Goal: Task Accomplishment & Management: Manage account settings

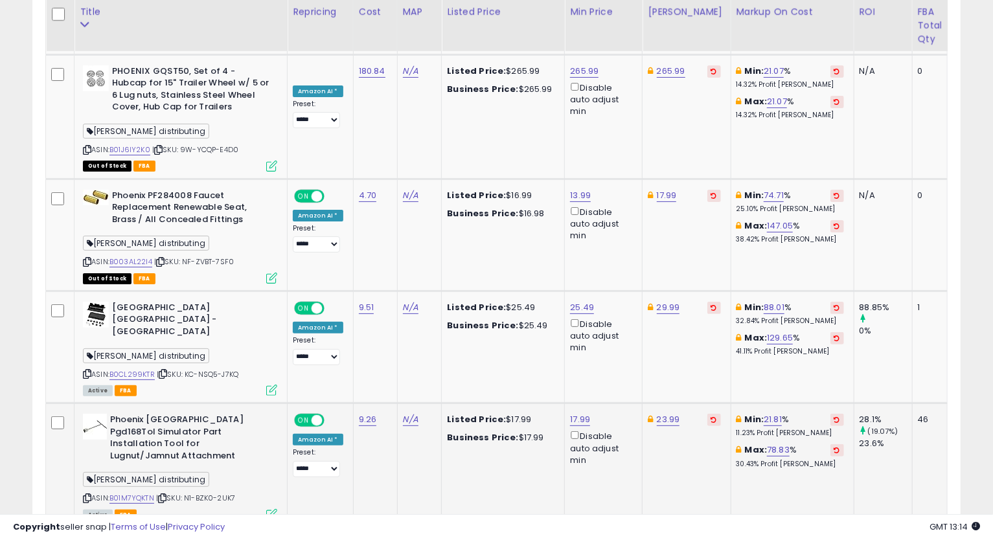
scroll to position [265, 537]
click at [139, 493] on link "B01M7YQKTN" at bounding box center [131, 498] width 45 height 11
click at [88, 495] on icon at bounding box center [87, 498] width 8 height 7
click at [85, 495] on icon at bounding box center [87, 498] width 8 height 7
click at [134, 493] on link "B01M7YQKTN" at bounding box center [131, 498] width 45 height 11
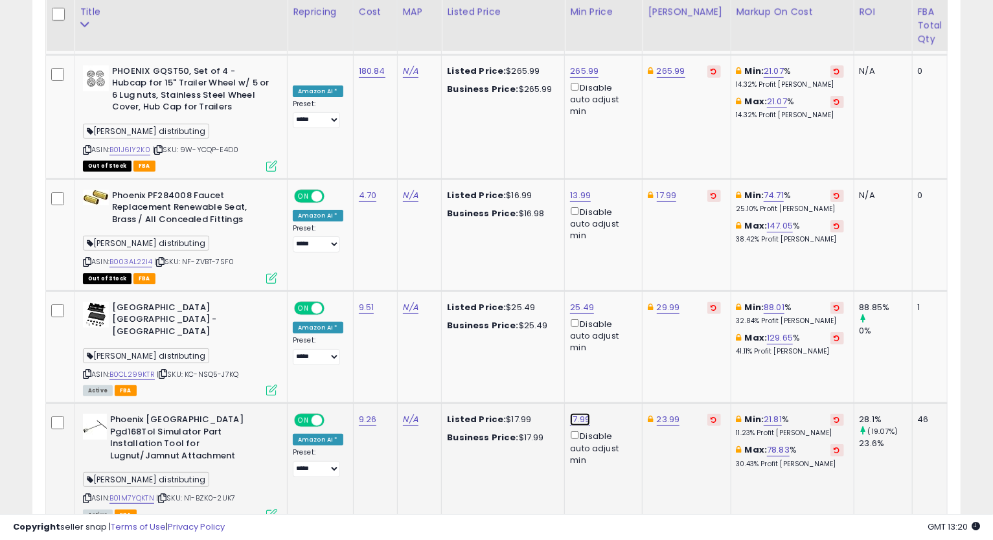
click at [580, 413] on link "17.99" at bounding box center [580, 419] width 20 height 13
drag, startPoint x: 537, startPoint y: 262, endPoint x: 492, endPoint y: 270, distance: 45.3
click at [492, 270] on div "***** This will override store markup" at bounding box center [566, 282] width 186 height 47
drag, startPoint x: 517, startPoint y: 275, endPoint x: 421, endPoint y: 276, distance: 96.5
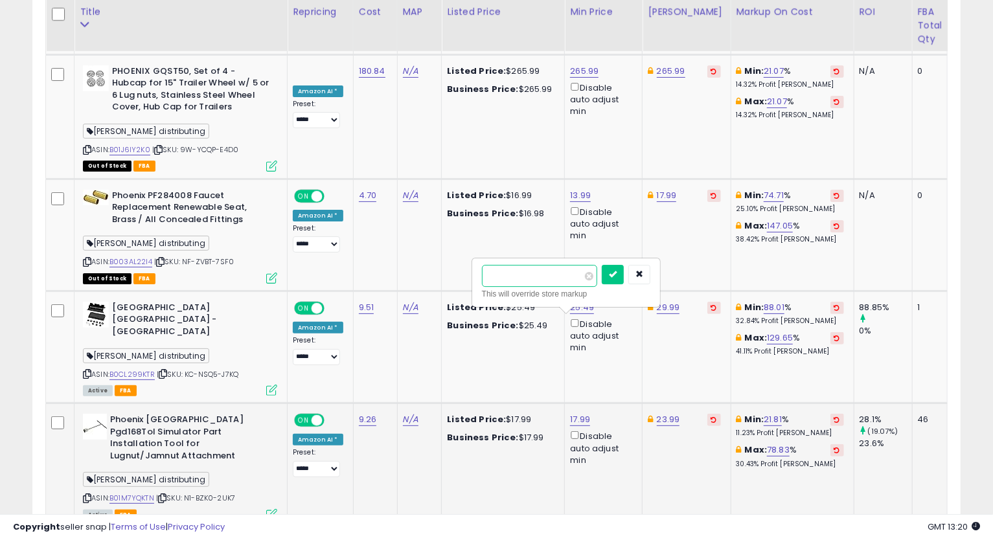
paste input "number"
type input "*****"
click button "submit" at bounding box center [612, 274] width 22 height 19
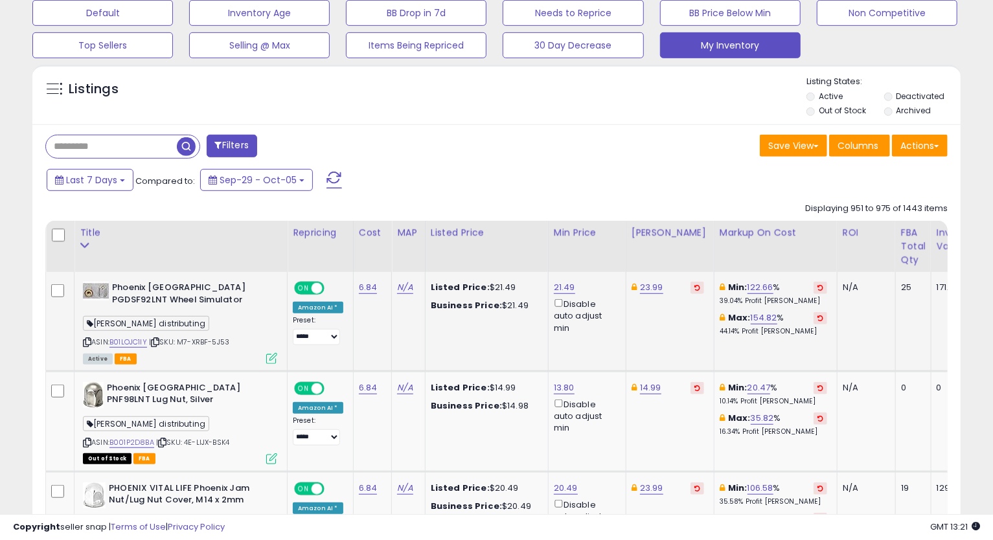
scroll to position [480, 0]
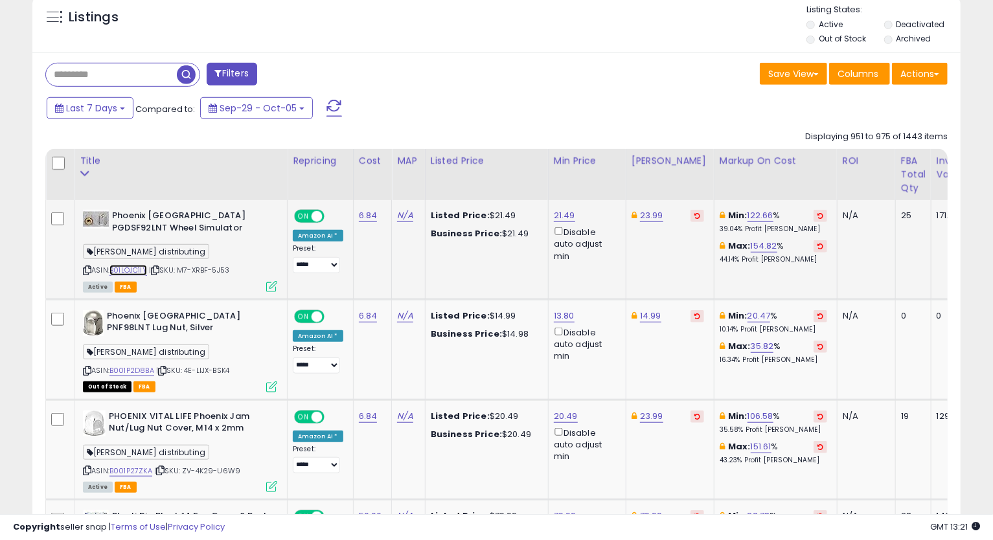
click at [121, 269] on link "B01LOJC1IY" at bounding box center [128, 270] width 38 height 11
click at [88, 267] on icon at bounding box center [87, 270] width 8 height 7
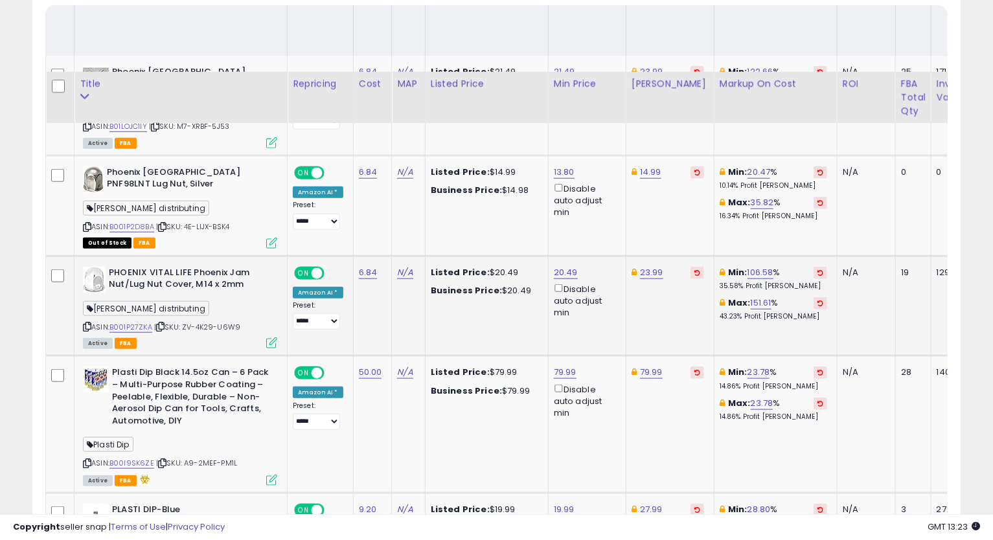
scroll to position [695, 0]
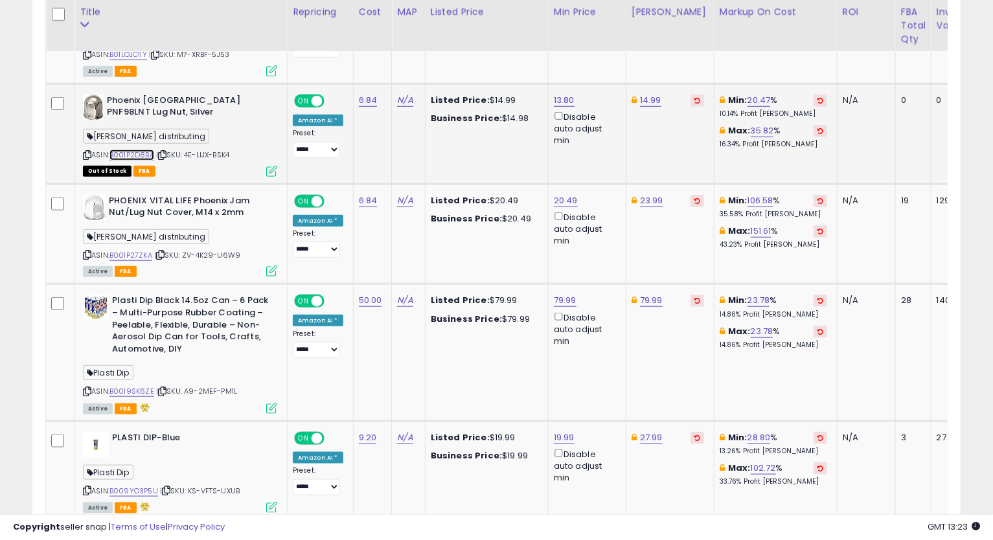
click at [133, 154] on link "B001P2D8BA" at bounding box center [131, 155] width 45 height 11
click at [640, 98] on link "14.99" at bounding box center [650, 100] width 21 height 13
click at [565, 52] on input "*****" at bounding box center [610, 56] width 115 height 22
type input "*****"
click button "submit" at bounding box center [684, 54] width 22 height 19
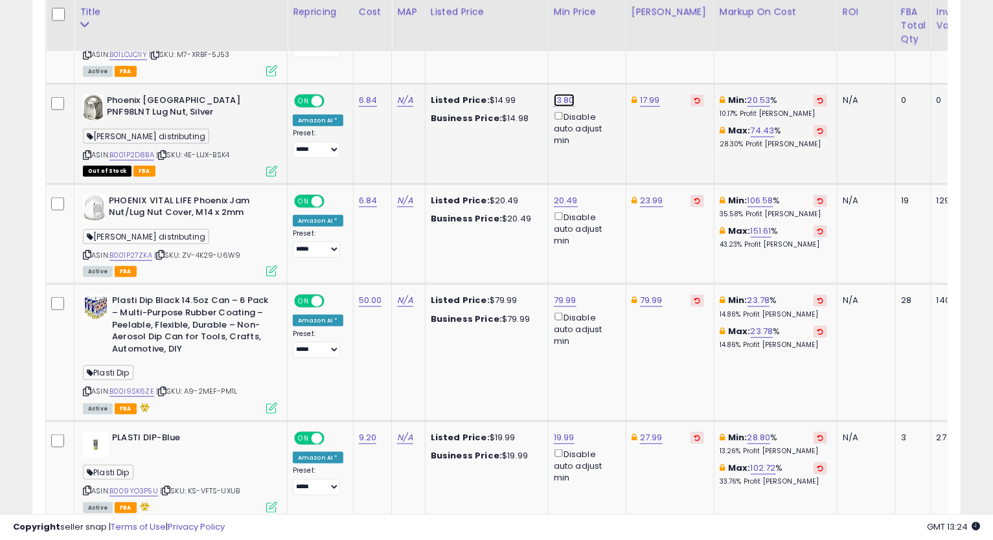
click at [567, 98] on link "13.80" at bounding box center [564, 100] width 21 height 13
drag, startPoint x: 535, startPoint y: 60, endPoint x: 447, endPoint y: 80, distance: 90.3
type input "*****"
click button "submit" at bounding box center [597, 54] width 22 height 19
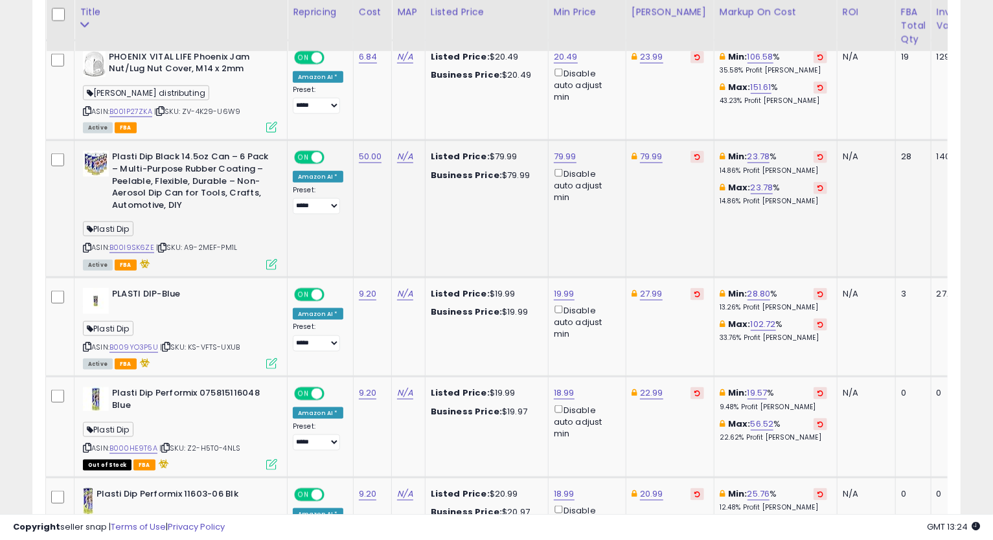
scroll to position [767, 0]
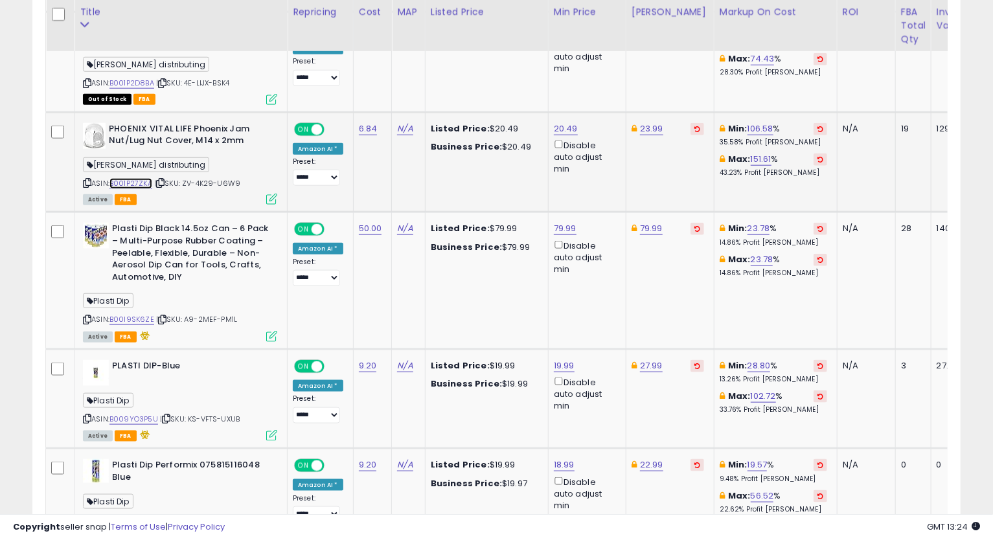
click at [131, 181] on link "B001P27ZKA" at bounding box center [130, 183] width 43 height 11
click at [86, 185] on icon at bounding box center [87, 182] width 8 height 7
click at [88, 186] on icon at bounding box center [87, 182] width 8 height 7
click at [565, 127] on link "20.49" at bounding box center [566, 128] width 24 height 13
type input "*"
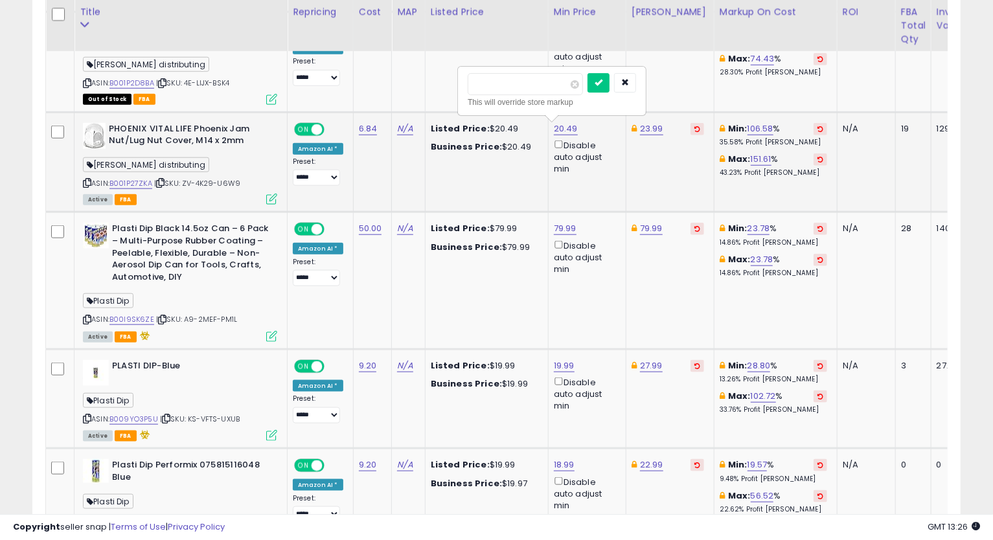
type input "*****"
click button "submit" at bounding box center [598, 82] width 22 height 19
click at [645, 130] on link "23.99" at bounding box center [651, 128] width 23 height 13
type input "*****"
click button "submit" at bounding box center [684, 82] width 22 height 19
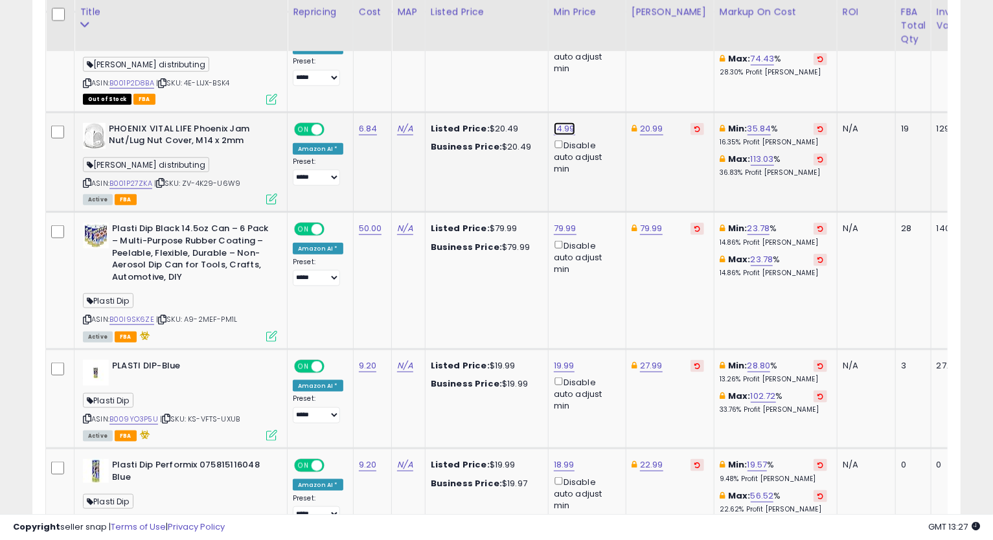
click at [562, 130] on link "14.99" at bounding box center [564, 128] width 21 height 13
type input "*****"
click button "submit" at bounding box center [597, 82] width 22 height 19
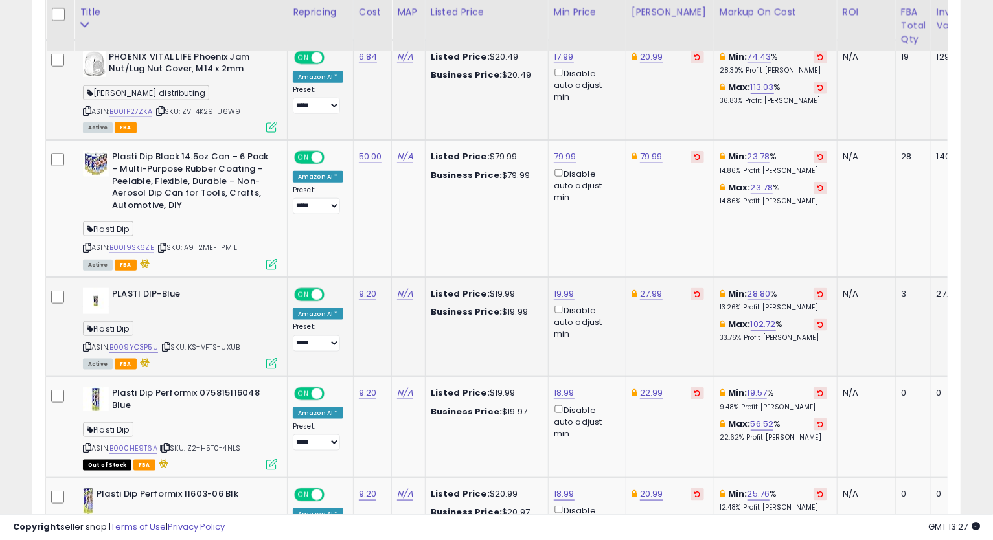
scroll to position [912, 0]
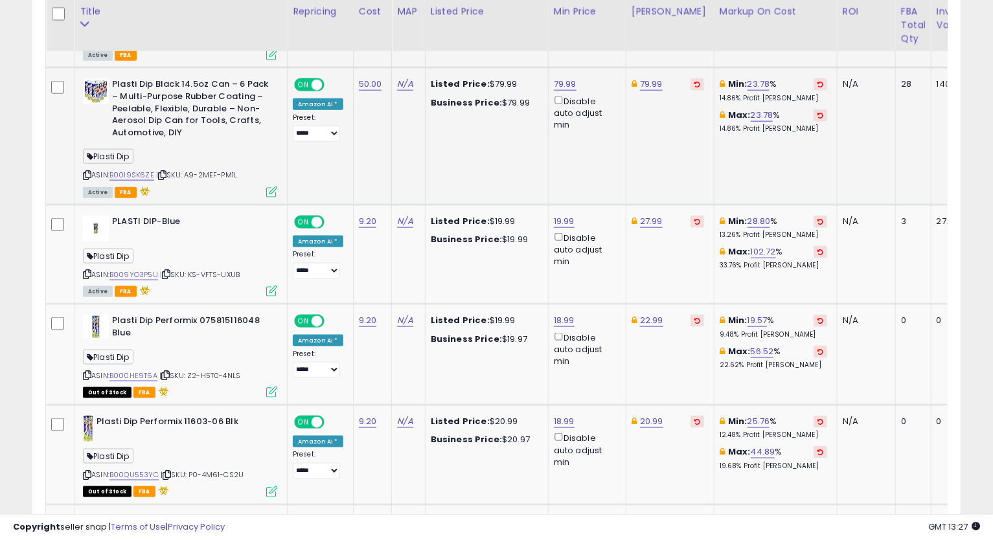
click at [144, 169] on div "ASIN: B00I9SK6ZE | SKU: A9-2MEF-PM1L Active FBA" at bounding box center [180, 136] width 194 height 117
click at [142, 171] on link "B00I9SK6ZE" at bounding box center [131, 175] width 45 height 11
click at [85, 174] on icon at bounding box center [87, 175] width 8 height 7
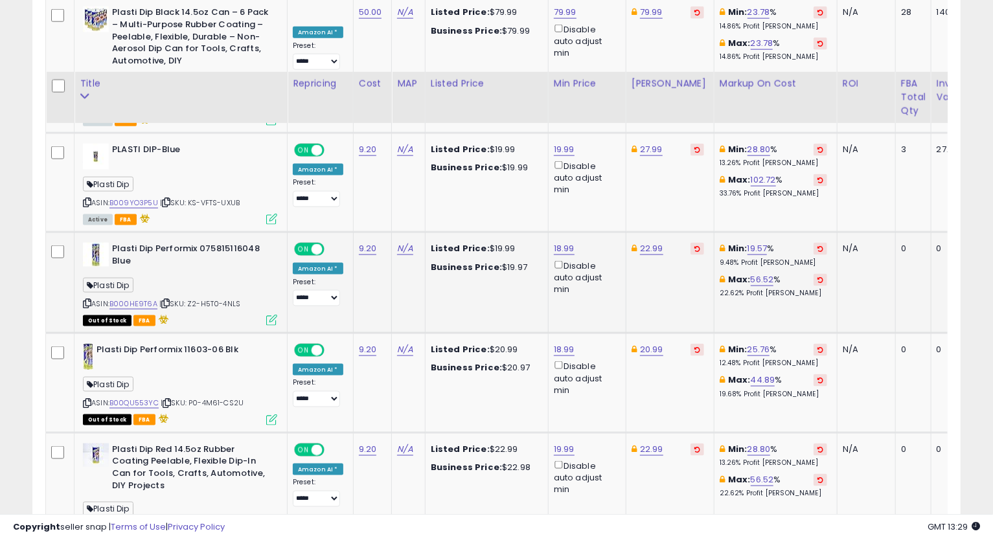
scroll to position [1055, 0]
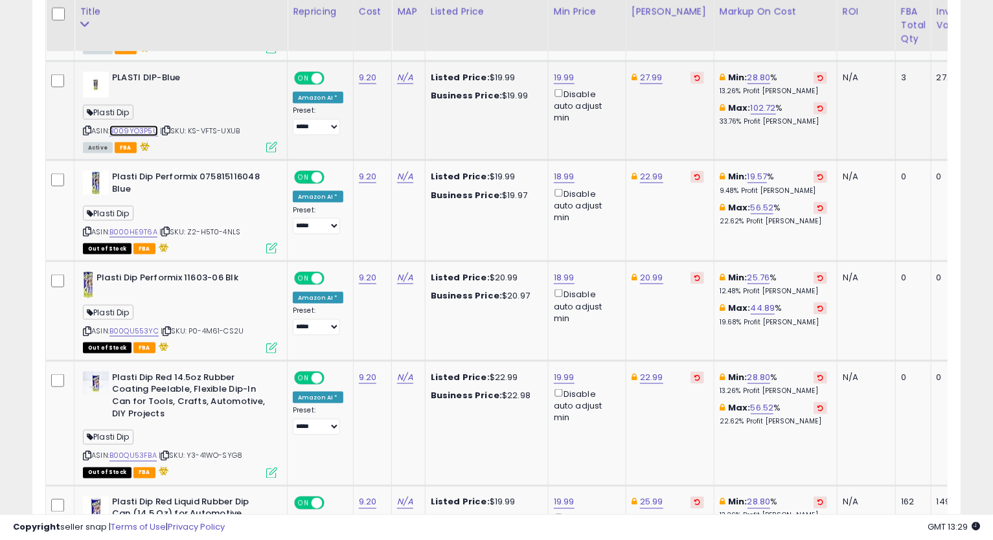
click at [129, 133] on link "B009YO3P5U" at bounding box center [133, 131] width 49 height 11
click at [642, 81] on link "27.99" at bounding box center [651, 77] width 23 height 13
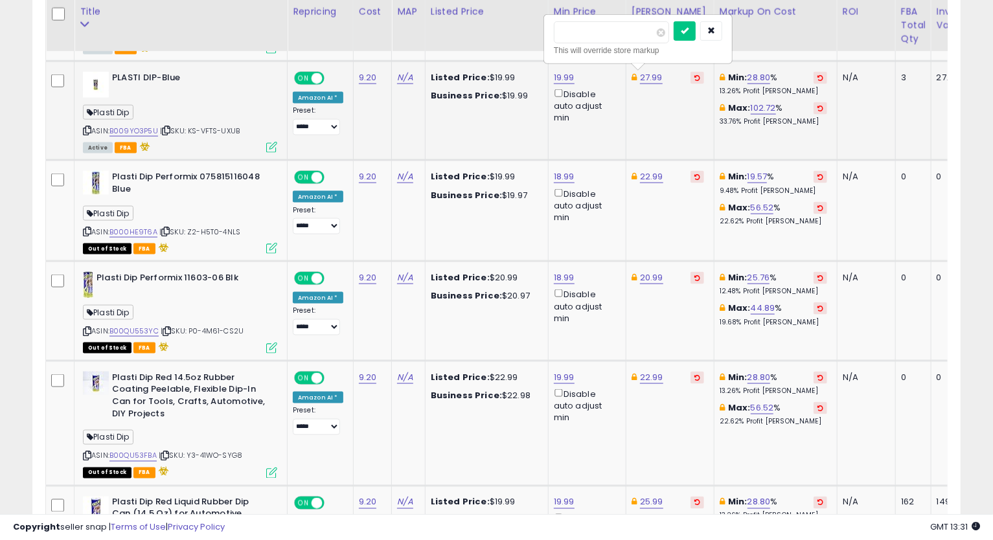
type input "*****"
click button "submit" at bounding box center [684, 30] width 22 height 19
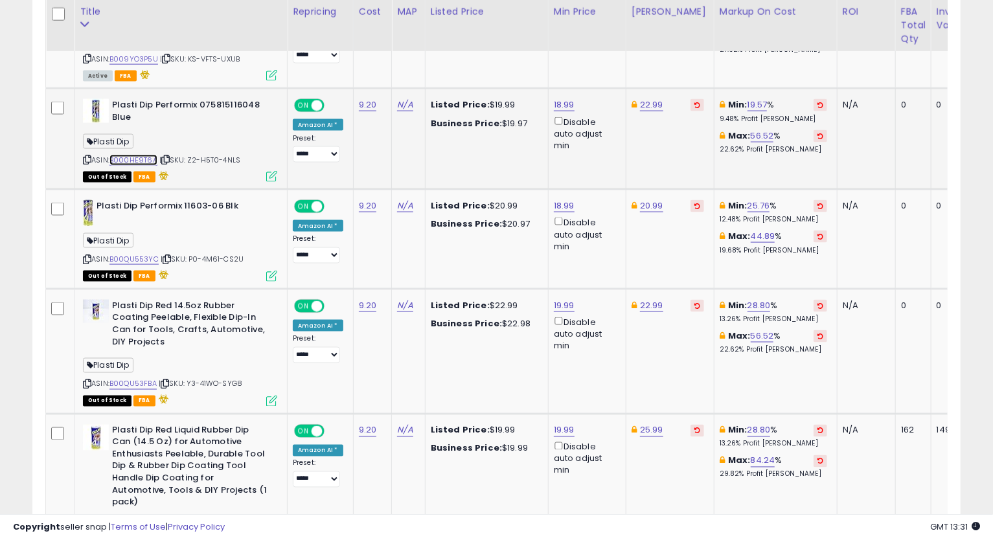
click at [135, 162] on link "B000HE9T6A" at bounding box center [133, 160] width 48 height 11
click at [559, 101] on link "18.99" at bounding box center [564, 104] width 21 height 13
drag, startPoint x: 512, startPoint y: 62, endPoint x: 420, endPoint y: 93, distance: 97.5
click at [423, 89] on tr "Plasti Dip Performix 075815116048 Blue ‎Plasti Dip ASIN: B000HE9T6A | SKU: Z2-H…" at bounding box center [629, 139] width 1166 height 101
drag, startPoint x: 531, startPoint y: 65, endPoint x: 440, endPoint y: 74, distance: 91.0
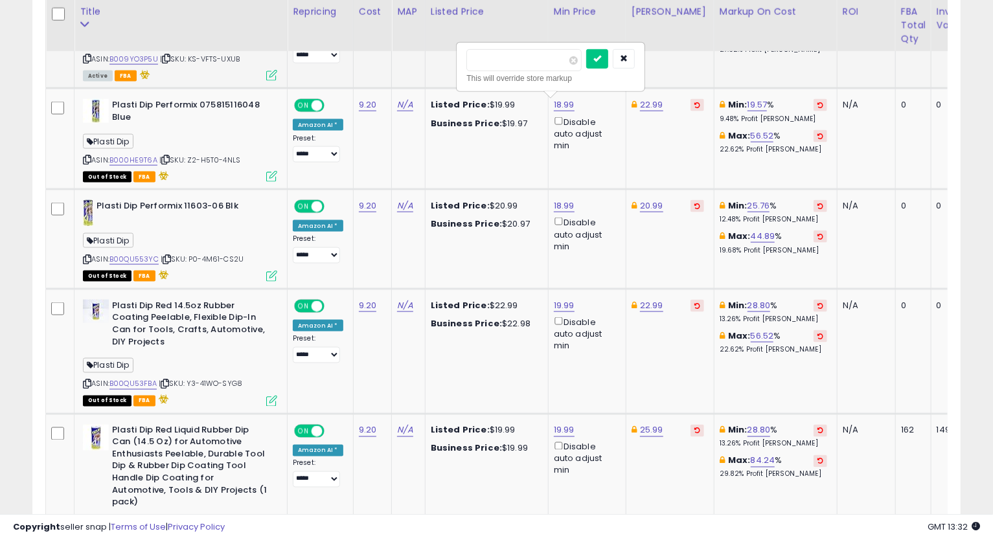
type input "*****"
click button "submit" at bounding box center [597, 58] width 22 height 19
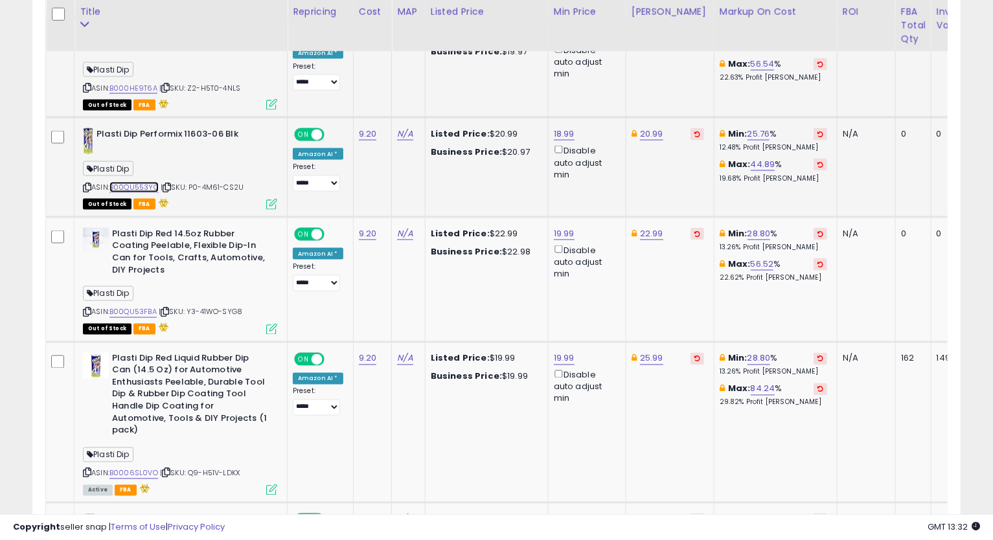
click at [137, 186] on link "B00QU553YC" at bounding box center [133, 187] width 49 height 11
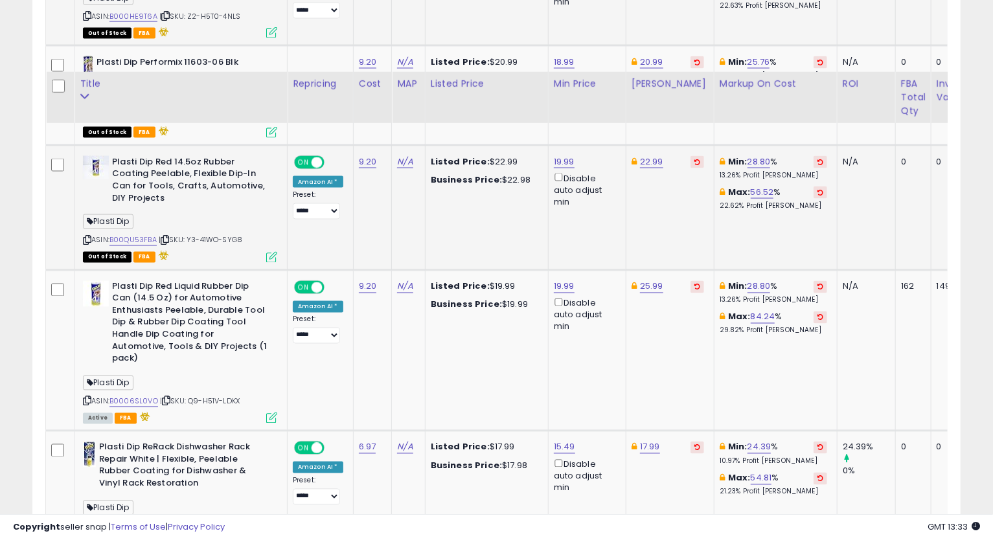
scroll to position [1343, 0]
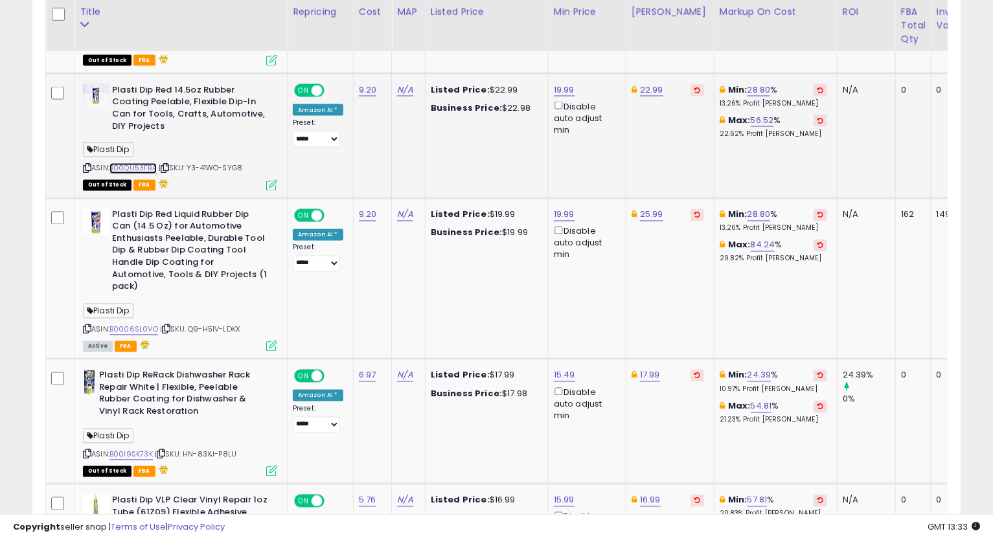
click at [133, 168] on link "B00QU53FBA" at bounding box center [132, 168] width 47 height 11
click at [562, 214] on link "19.99" at bounding box center [564, 214] width 21 height 13
click at [569, 85] on link "19.99" at bounding box center [564, 90] width 21 height 13
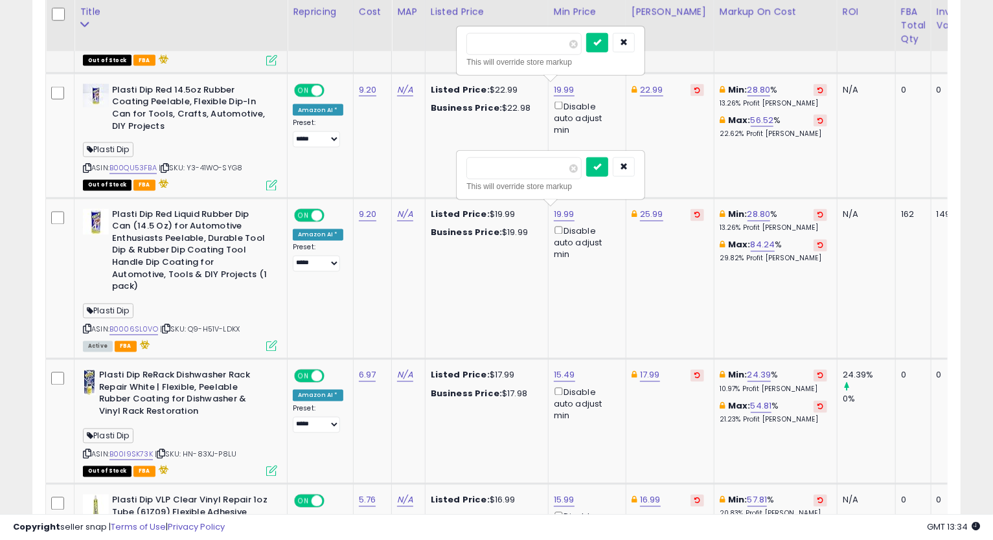
drag, startPoint x: 555, startPoint y: 46, endPoint x: 417, endPoint y: 60, distance: 138.6
type input "*****"
click button "submit" at bounding box center [597, 42] width 22 height 19
click at [627, 169] on icon "button" at bounding box center [624, 167] width 8 height 8
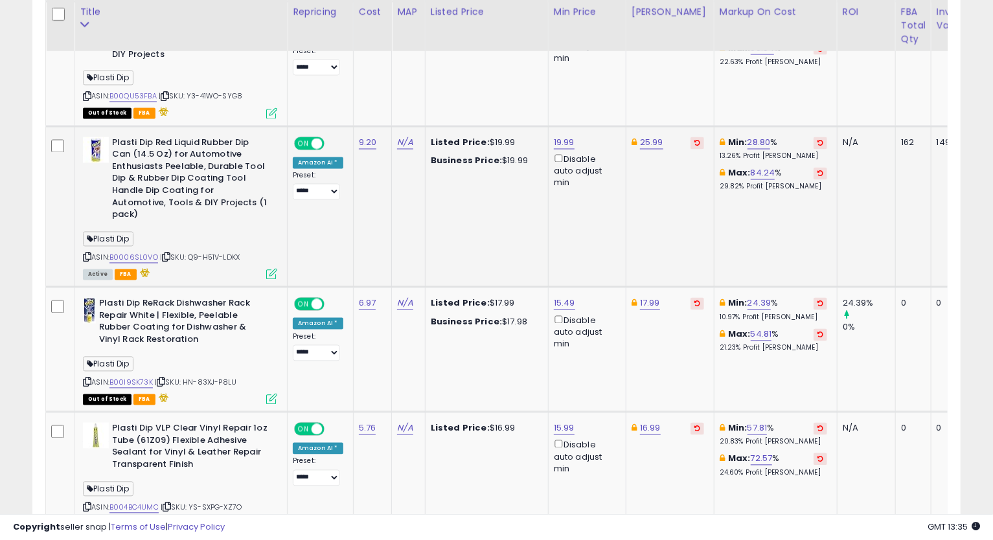
scroll to position [1487, 0]
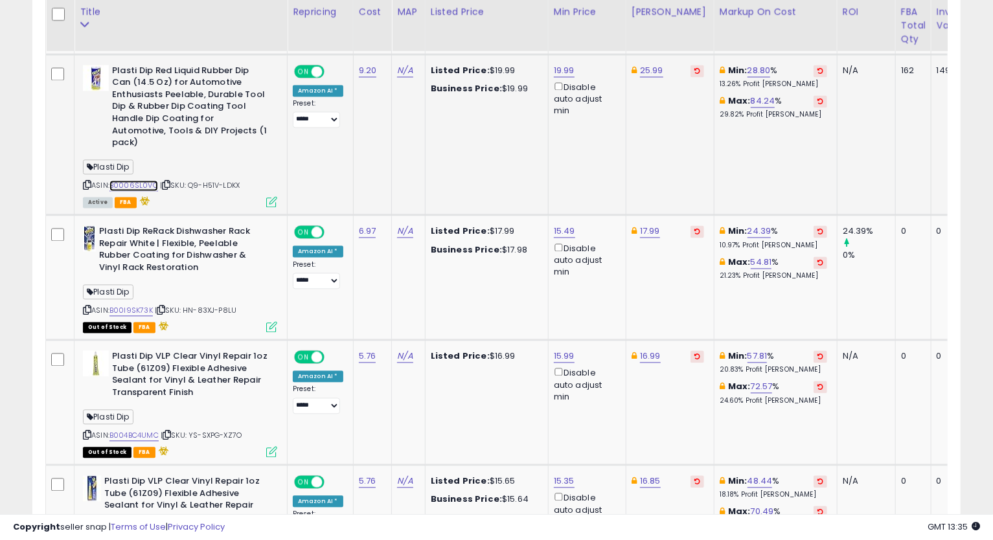
click at [121, 181] on link "B0006SL0VO" at bounding box center [133, 186] width 49 height 11
click at [89, 182] on icon at bounding box center [87, 185] width 8 height 7
click at [659, 66] on link "25.99" at bounding box center [651, 71] width 23 height 13
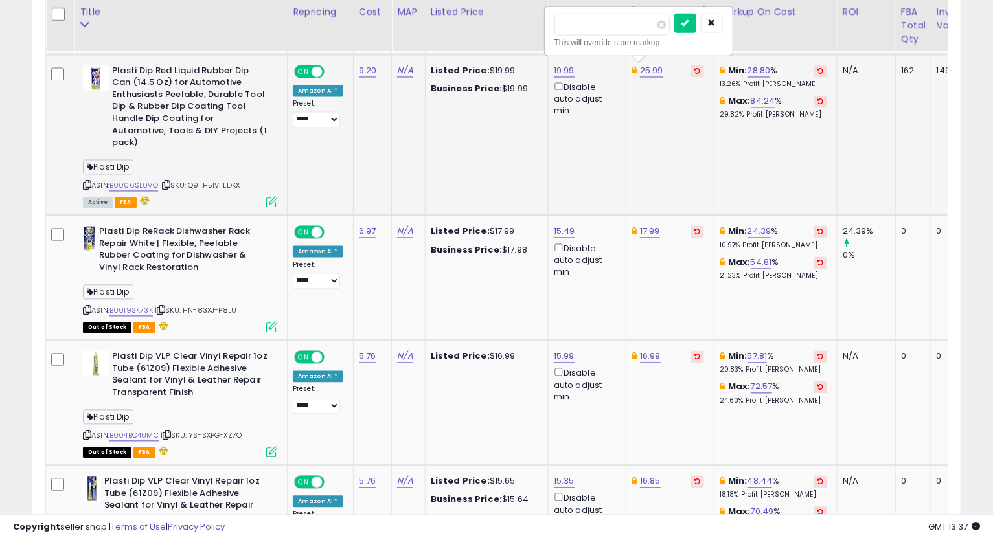
type input "*****"
click button "submit" at bounding box center [685, 23] width 22 height 19
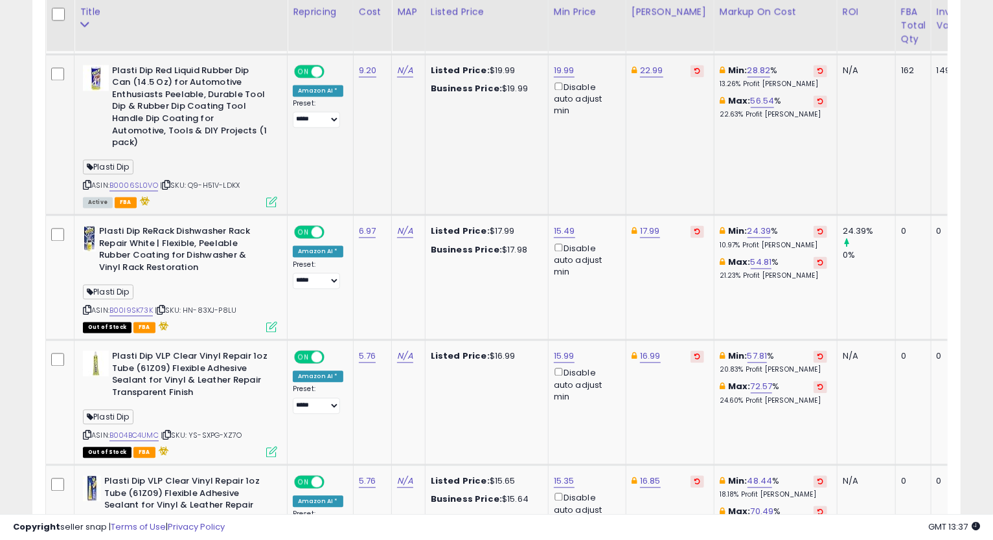
click at [86, 182] on icon at bounding box center [87, 185] width 8 height 7
click at [565, 70] on link "19.99" at bounding box center [564, 71] width 21 height 13
drag, startPoint x: 543, startPoint y: 30, endPoint x: 388, endPoint y: 55, distance: 157.4
click at [390, 36] on table "Title Repricing" at bounding box center [628, 523] width 1167 height 2763
type input "*****"
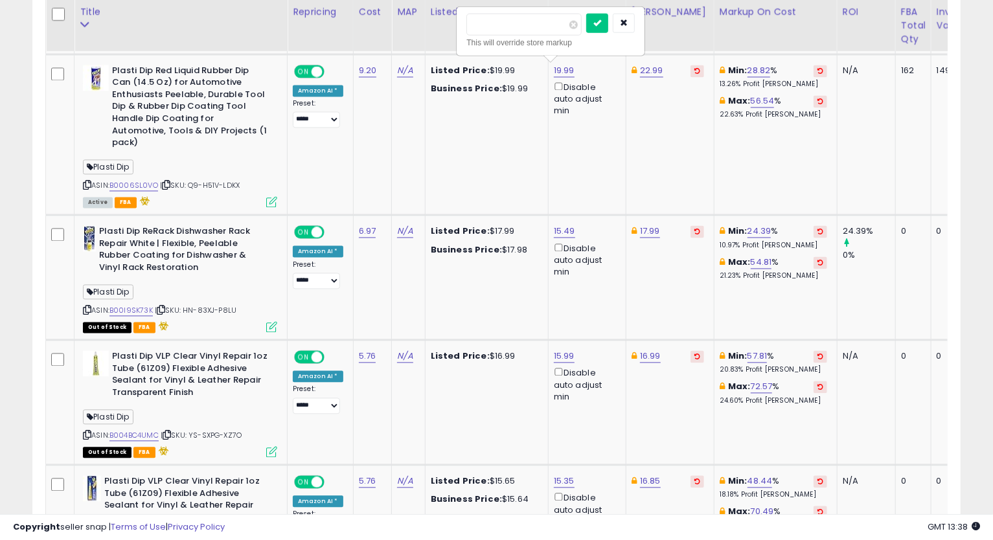
click button "submit" at bounding box center [597, 23] width 22 height 19
click at [88, 182] on icon at bounding box center [87, 185] width 8 height 7
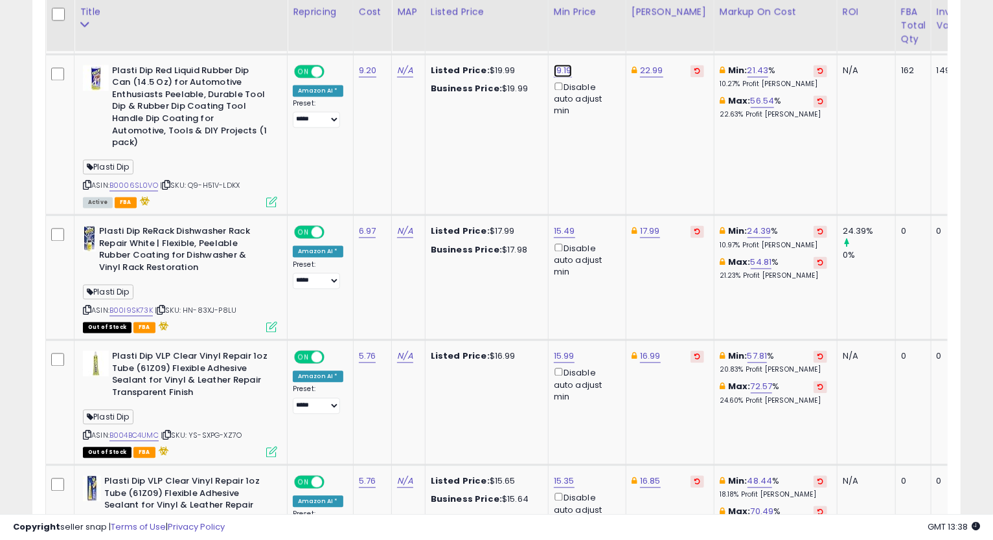
click at [565, 69] on link "19.19" at bounding box center [563, 71] width 18 height 13
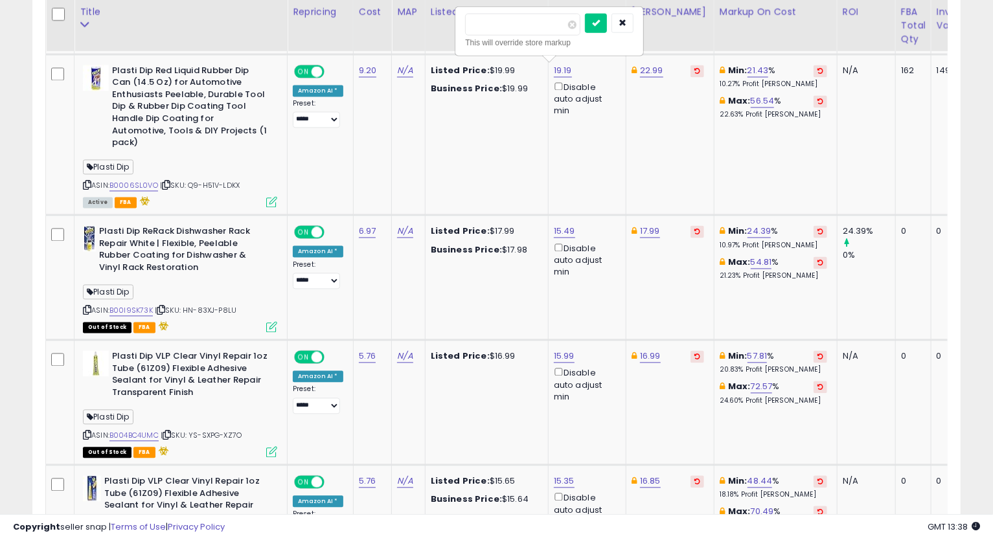
drag, startPoint x: 530, startPoint y: 27, endPoint x: 400, endPoint y: 129, distance: 165.9
click at [383, 41] on table "Title Repricing" at bounding box center [628, 523] width 1167 height 2763
type input "*****"
click button "submit" at bounding box center [596, 23] width 22 height 19
click at [87, 182] on icon at bounding box center [87, 185] width 8 height 7
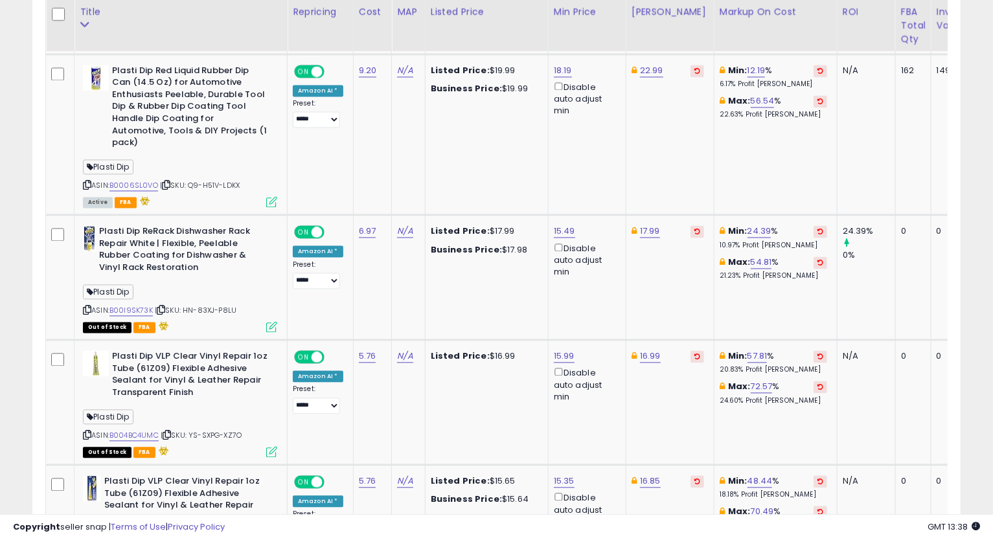
click at [713, 180] on td "Min: 12.19 % 6.17% Profit [PERSON_NAME]: 56.54 % 22.63% Profit [PERSON_NAME]" at bounding box center [774, 134] width 123 height 161
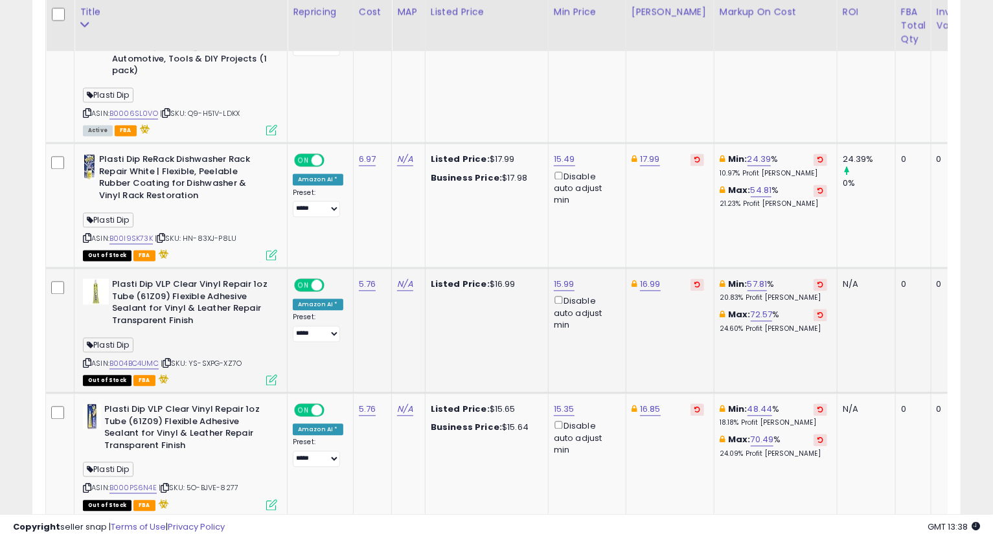
scroll to position [1631, 0]
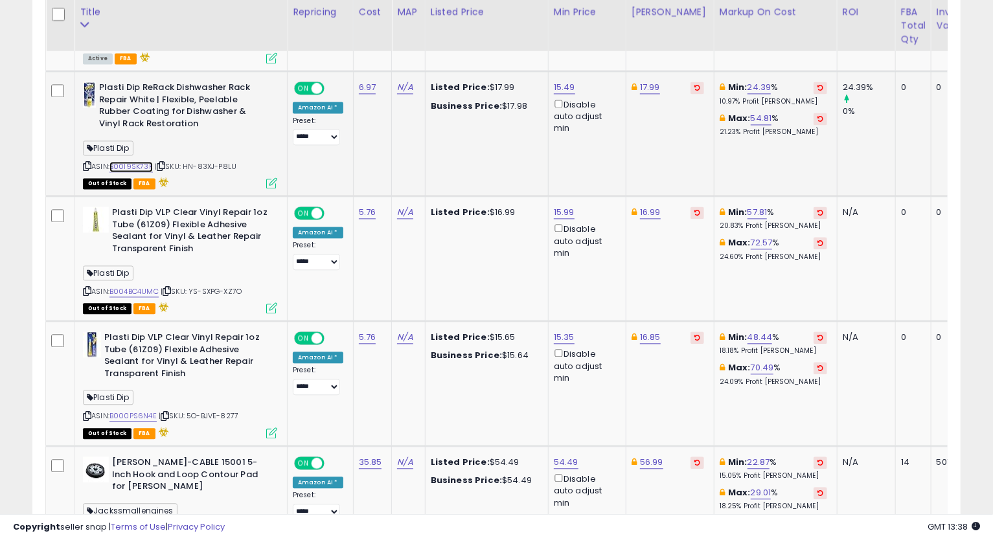
click at [126, 161] on link "B00I9SK73K" at bounding box center [130, 166] width 43 height 11
click at [568, 81] on link "15.49" at bounding box center [564, 87] width 21 height 13
drag, startPoint x: 527, startPoint y: 25, endPoint x: 403, endPoint y: 43, distance: 125.0
click at [431, 33] on table "Title Repricing" at bounding box center [628, 379] width 1167 height 2763
type input "*****"
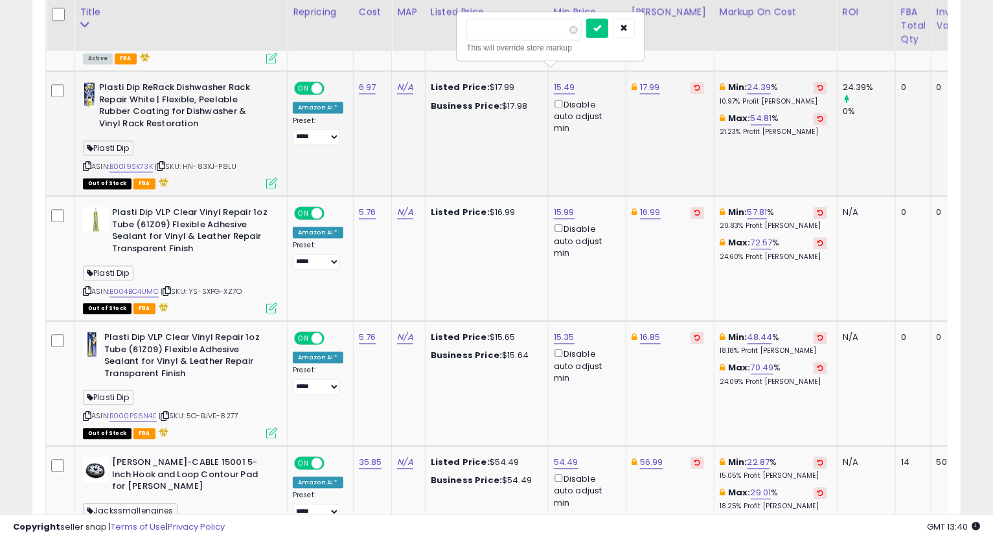
click button "submit" at bounding box center [597, 27] width 22 height 19
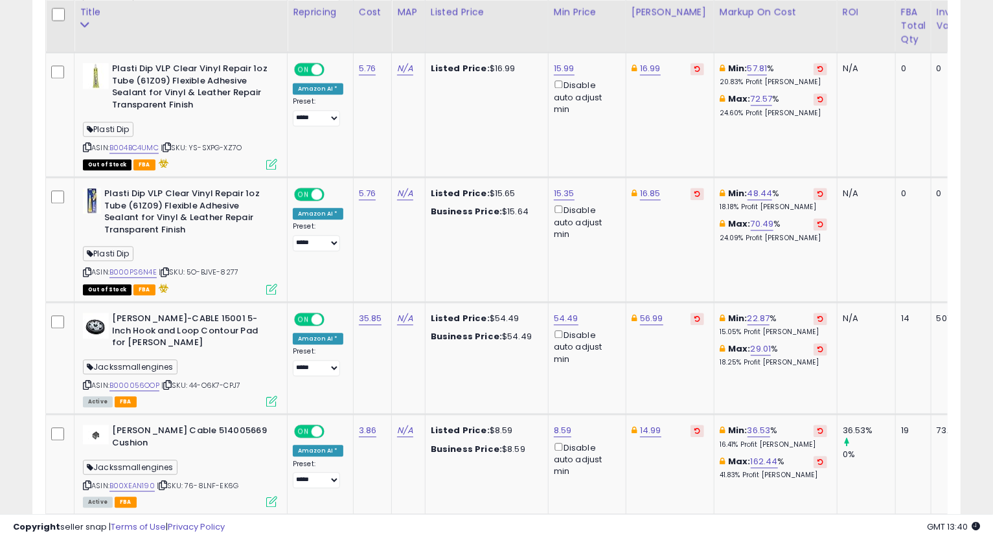
scroll to position [1703, 0]
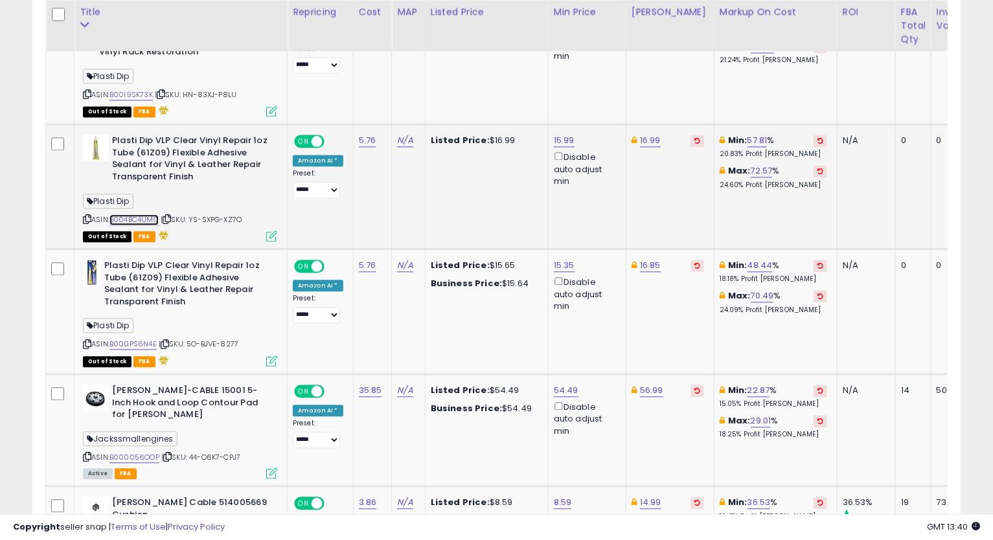
click at [144, 214] on link "B004BC4UMC" at bounding box center [133, 219] width 49 height 11
click at [568, 134] on link "15.99" at bounding box center [564, 140] width 21 height 13
drag, startPoint x: 491, startPoint y: 87, endPoint x: 398, endPoint y: 117, distance: 98.5
click at [409, 100] on tbody "Phoenix USA PGDSF92LNT Wheel Simulator [PERSON_NAME] distributing ASIN: B01LOJC…" at bounding box center [629, 333] width 1166 height 2712
type input "*****"
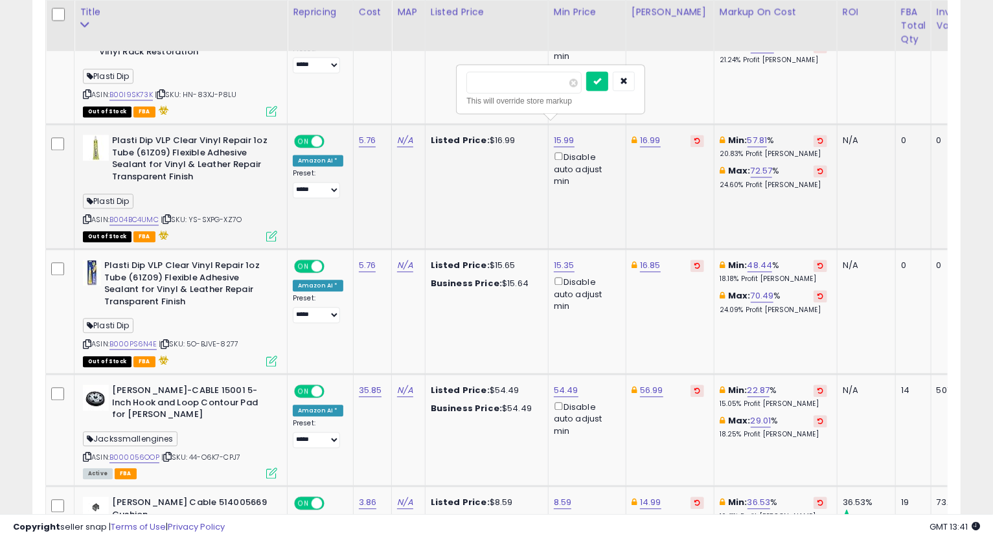
click button "submit" at bounding box center [597, 80] width 22 height 19
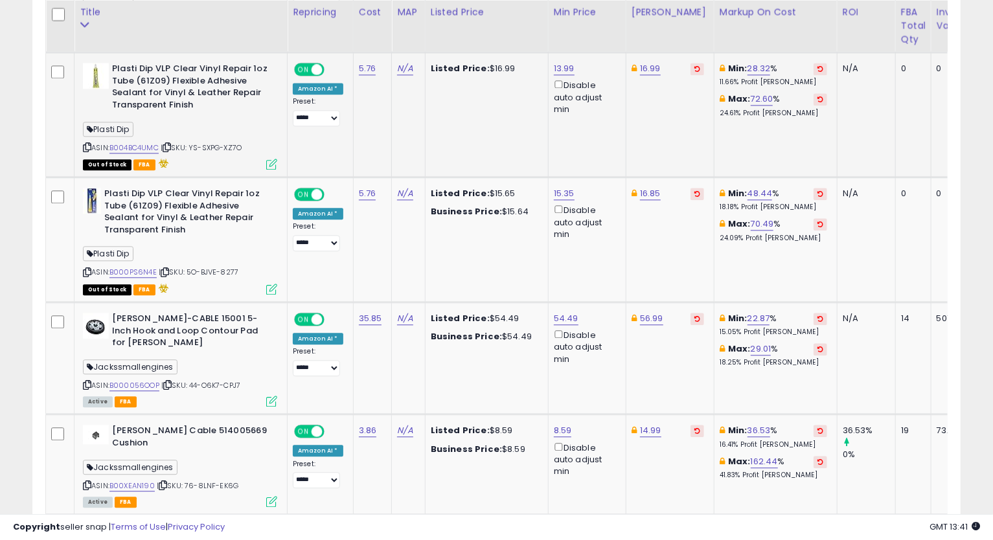
scroll to position [1847, 0]
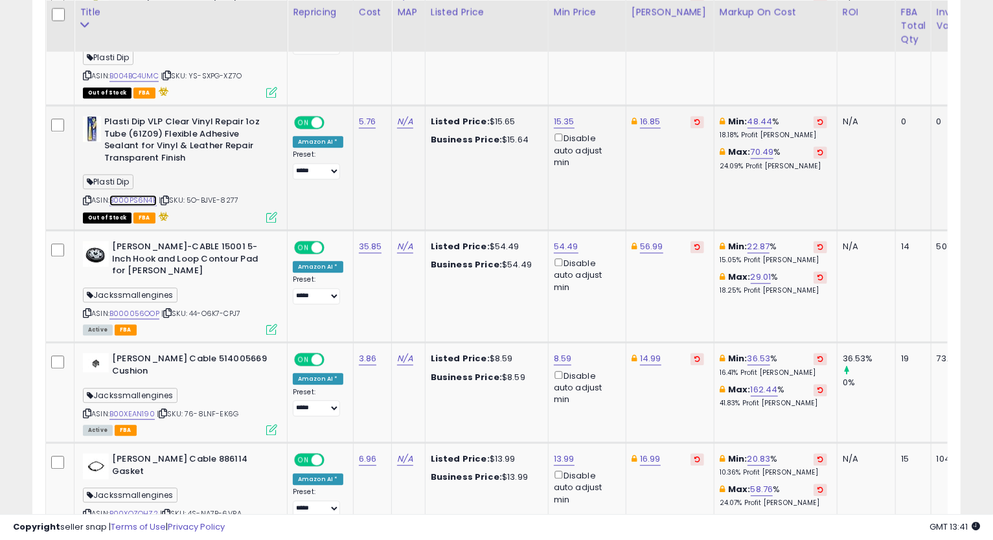
click at [147, 195] on link "B000PS6N4E" at bounding box center [132, 200] width 47 height 11
click at [649, 115] on link "16.85" at bounding box center [650, 121] width 21 height 13
type input "*****"
click button "submit" at bounding box center [684, 61] width 22 height 19
click at [563, 115] on link "15.35" at bounding box center [564, 121] width 21 height 13
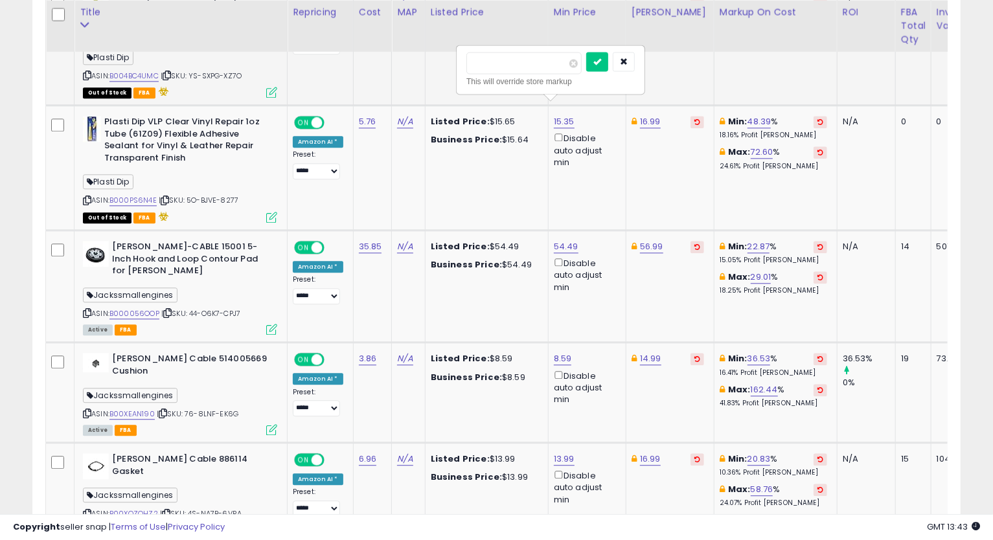
drag, startPoint x: 521, startPoint y: 64, endPoint x: 390, endPoint y: 83, distance: 132.1
click at [390, 83] on tbody "Phoenix USA PGDSF92LNT Wheel Simulator [PERSON_NAME] distributing ASIN: B01LOJC…" at bounding box center [629, 189] width 1166 height 2712
type input "*****"
click button "submit" at bounding box center [597, 61] width 22 height 19
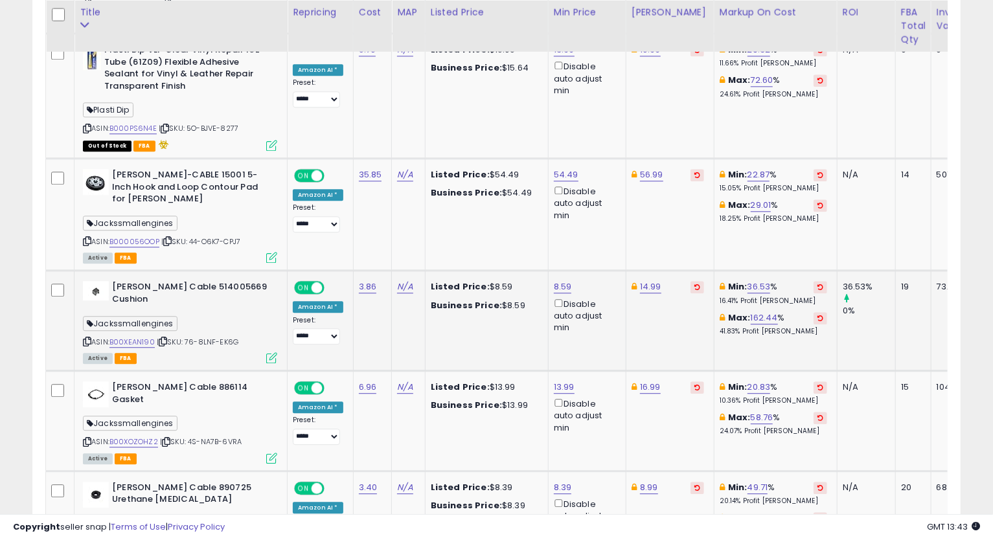
scroll to position [1990, 0]
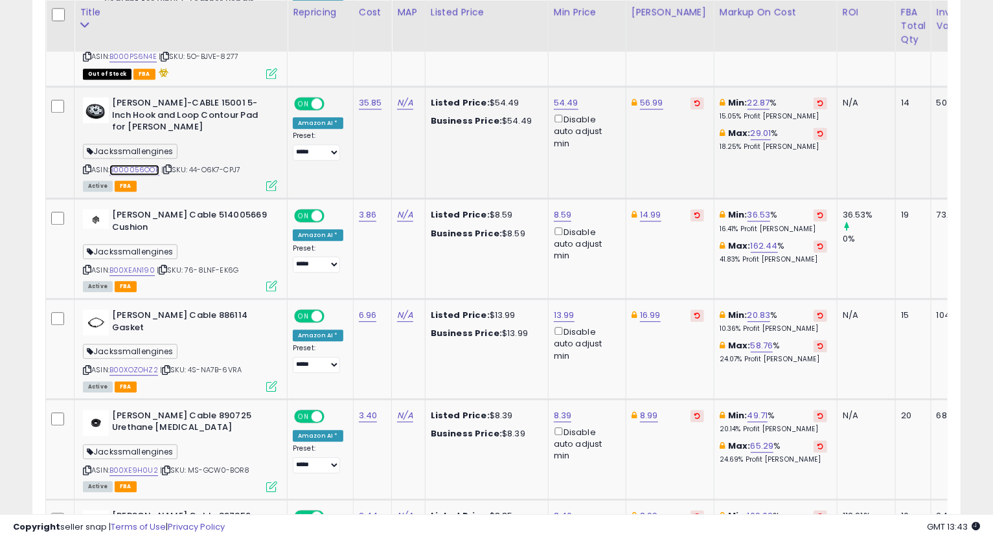
click at [146, 164] on link "B000056OOP" at bounding box center [134, 169] width 50 height 11
click at [85, 166] on icon at bounding box center [87, 169] width 8 height 7
click at [649, 96] on link "56.99" at bounding box center [651, 102] width 23 height 13
type input "*****"
click button "submit" at bounding box center [685, 42] width 22 height 19
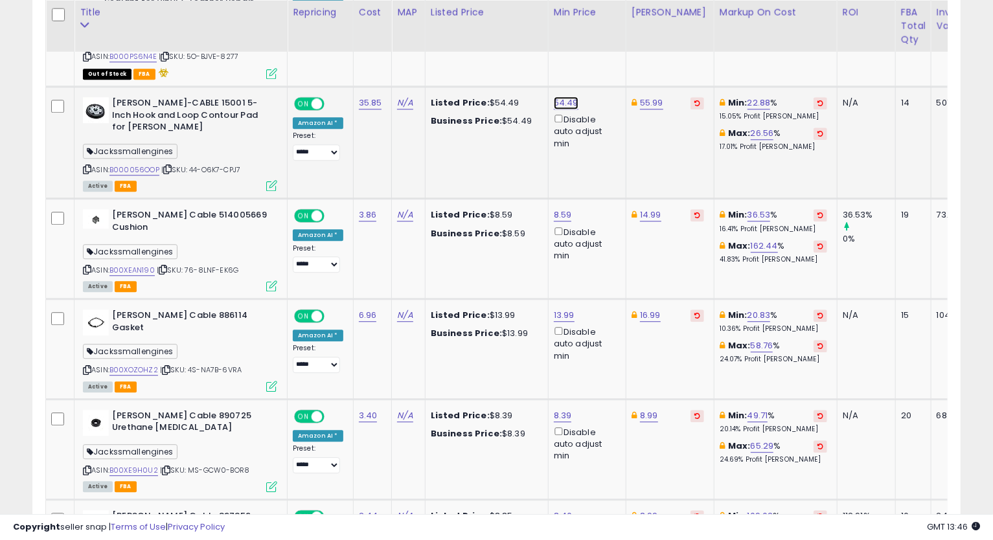
click at [559, 96] on link "54.49" at bounding box center [566, 102] width 25 height 13
drag, startPoint x: 530, startPoint y: 41, endPoint x: 444, endPoint y: 84, distance: 96.4
click at [438, 59] on tbody "Phoenix USA PGDSF92LNT Wheel Simulator [PERSON_NAME] distributing ASIN: B01LOJC…" at bounding box center [629, 46] width 1166 height 2712
type input "*****"
click button "submit" at bounding box center [598, 42] width 22 height 19
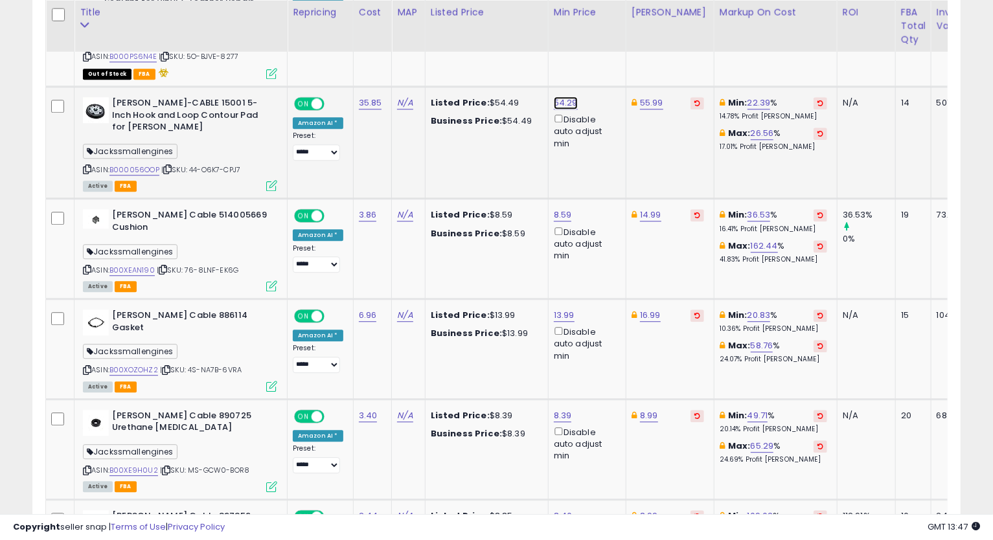
click at [564, 96] on link "54.29" at bounding box center [566, 102] width 24 height 13
type input "*****"
click button "submit" at bounding box center [598, 42] width 22 height 19
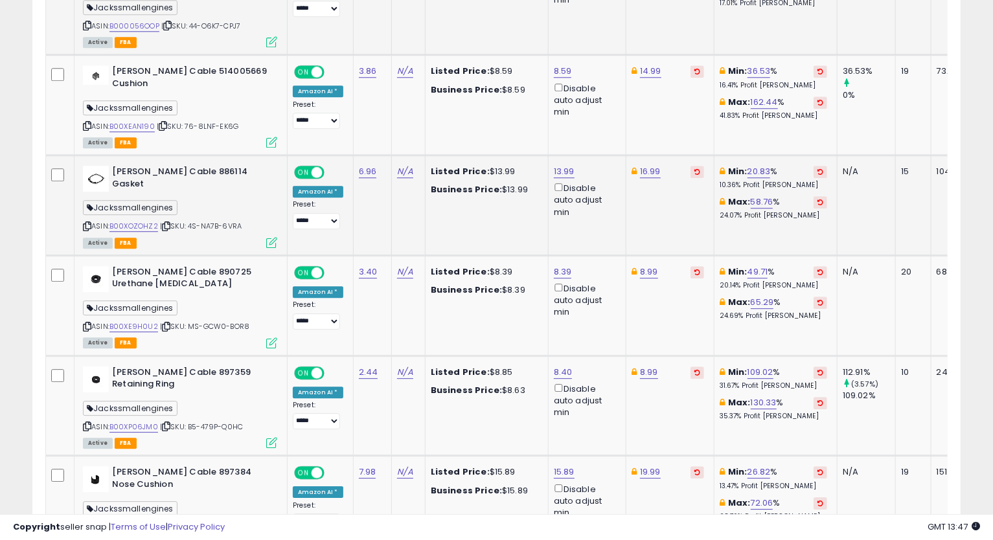
scroll to position [2062, 0]
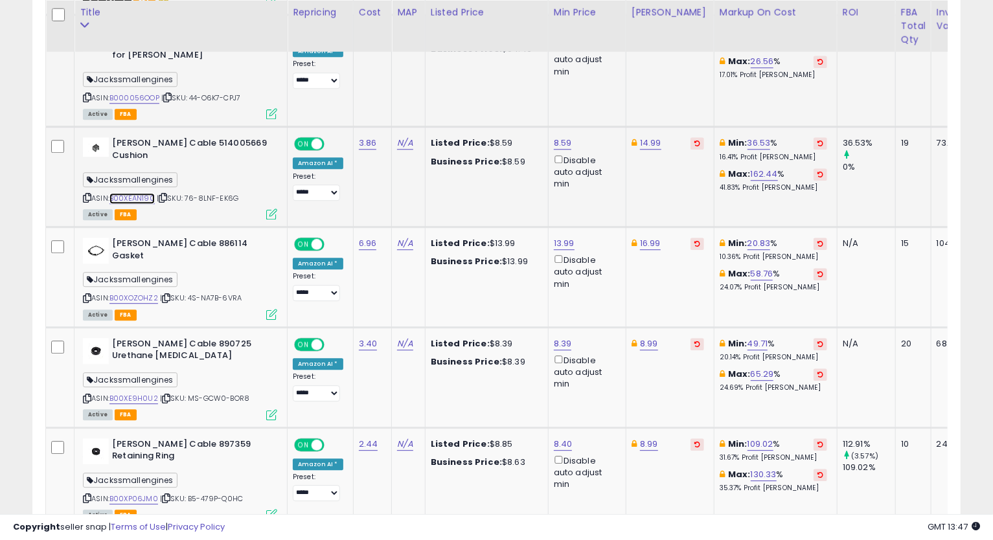
click at [141, 193] on link "B00XEAN190" at bounding box center [131, 198] width 45 height 11
click at [85, 194] on icon at bounding box center [87, 197] width 8 height 7
click at [568, 137] on link "8.59" at bounding box center [563, 143] width 18 height 13
type input "****"
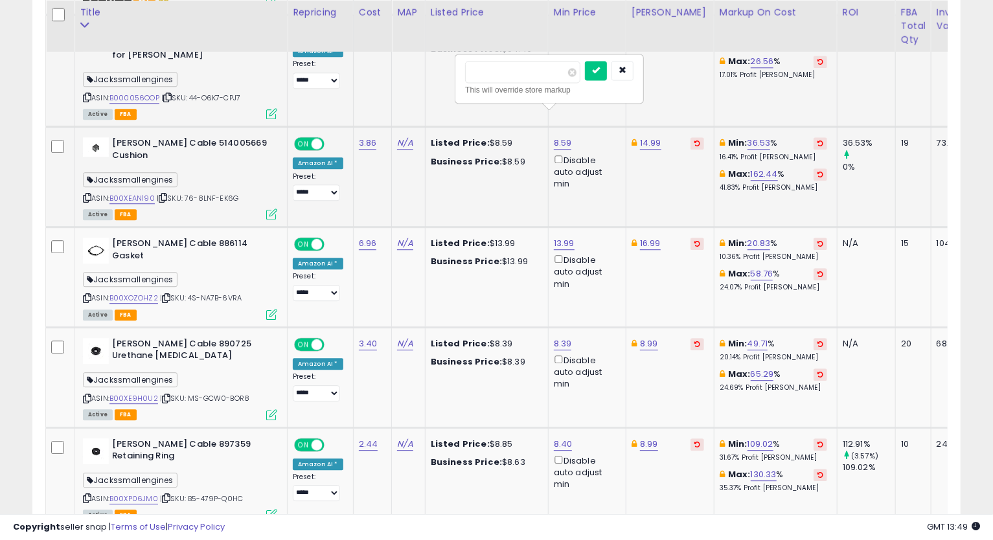
click button "submit" at bounding box center [596, 70] width 22 height 19
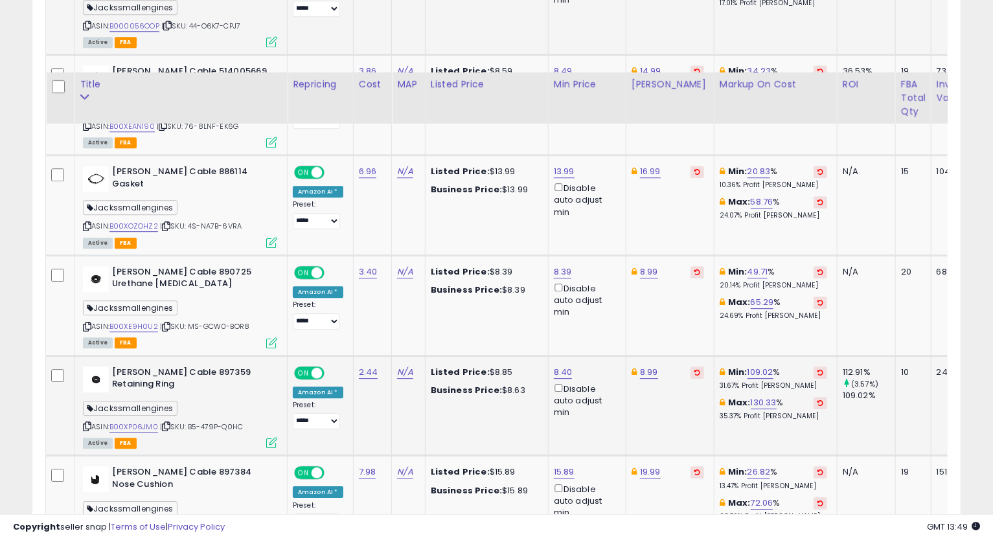
scroll to position [2207, 0]
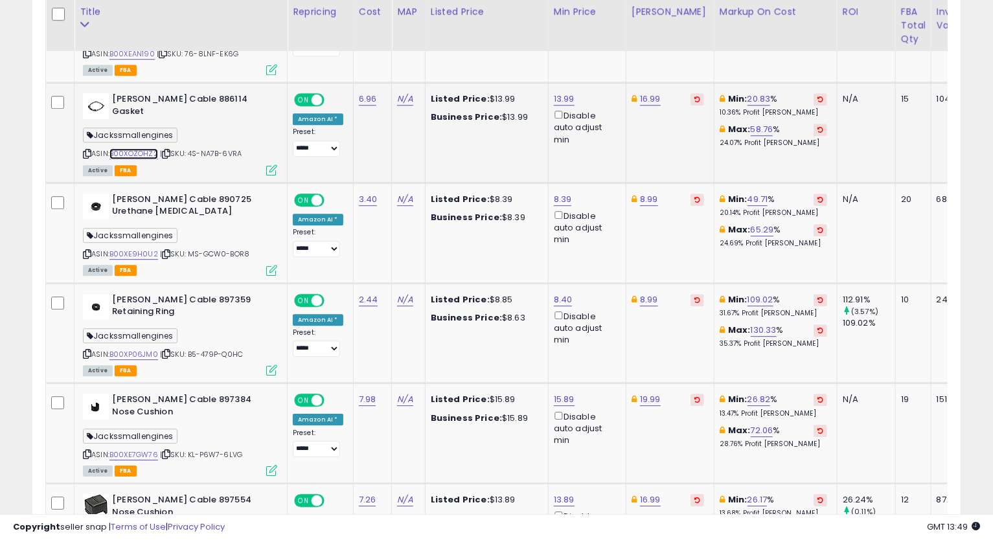
click at [134, 148] on link "B00XOZOHZ2" at bounding box center [133, 153] width 49 height 11
click at [83, 150] on icon at bounding box center [87, 153] width 8 height 7
click at [561, 93] on link "13.99" at bounding box center [564, 99] width 21 height 13
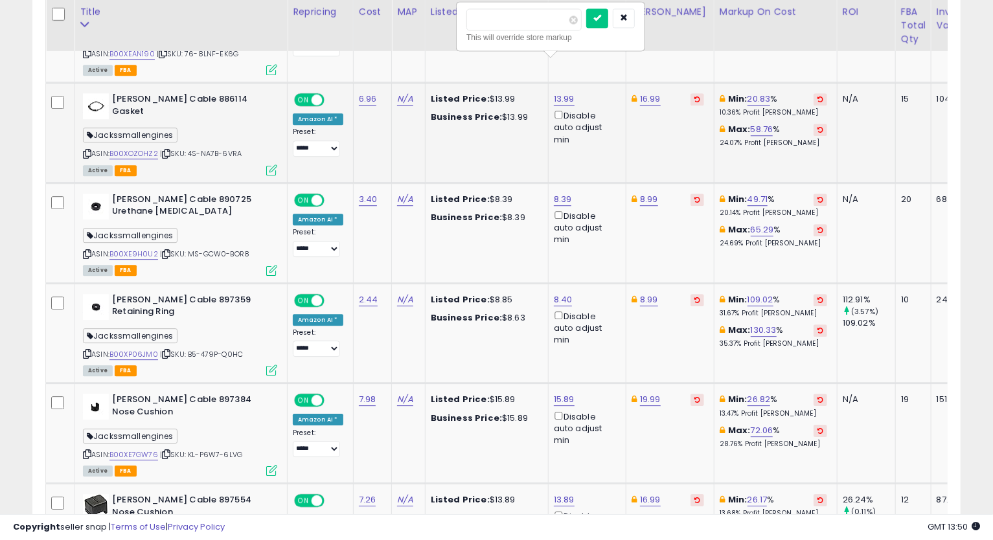
type input "*****"
click button "submit" at bounding box center [597, 17] width 22 height 19
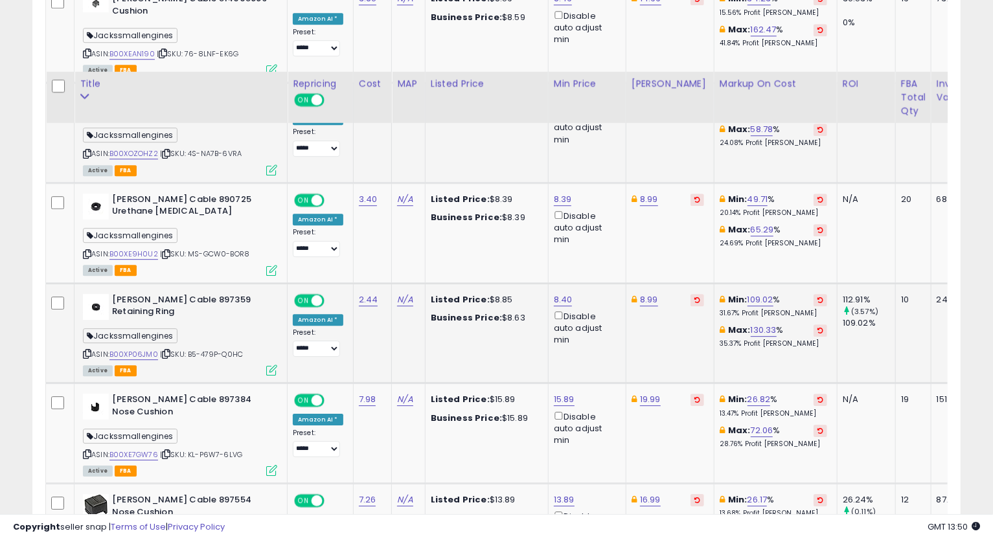
scroll to position [2278, 0]
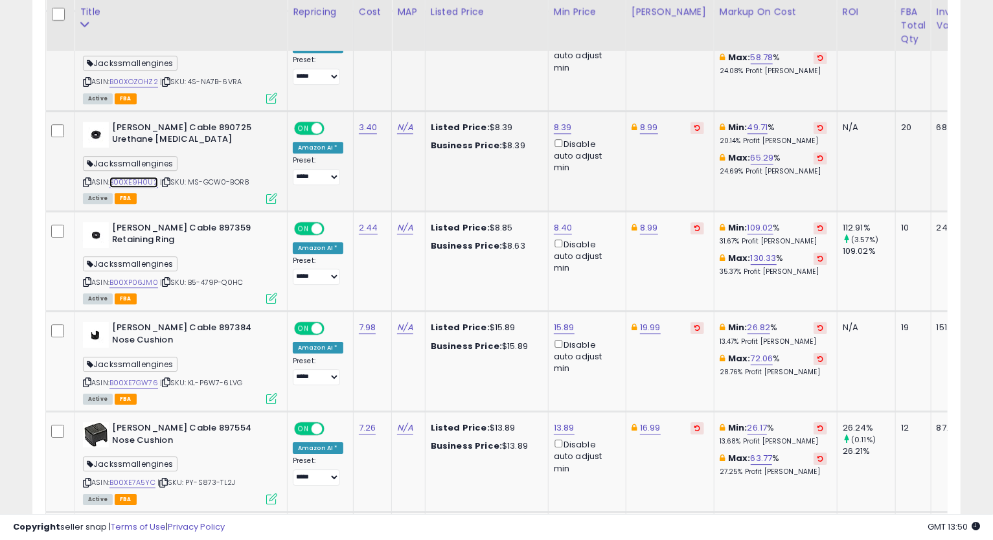
click at [128, 177] on link "B00XE9H0U2" at bounding box center [133, 182] width 49 height 11
click at [88, 179] on icon at bounding box center [87, 182] width 8 height 7
click at [561, 121] on link "8.39" at bounding box center [563, 127] width 18 height 13
drag, startPoint x: 533, startPoint y: 52, endPoint x: 432, endPoint y: 126, distance: 125.1
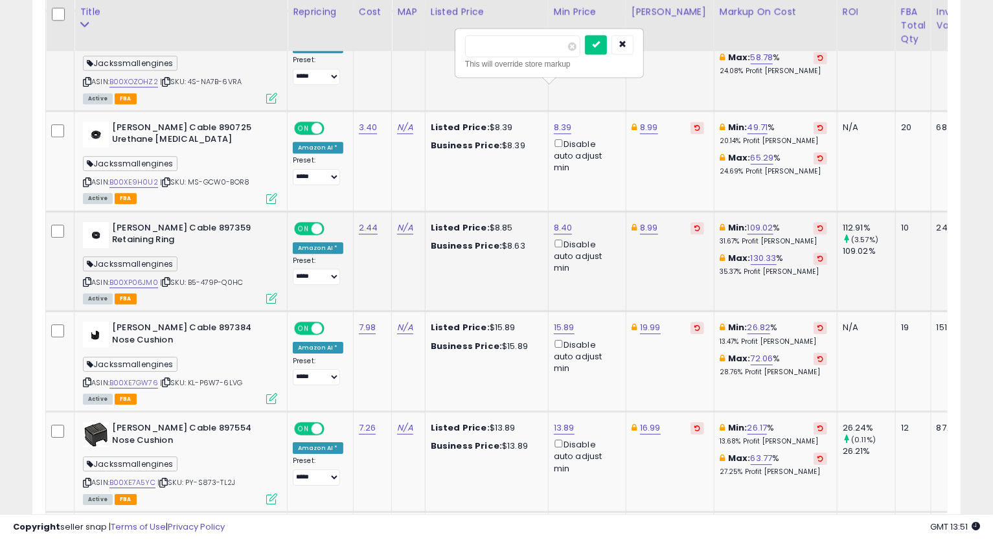
type input "****"
click button "submit" at bounding box center [596, 44] width 22 height 19
click at [651, 121] on link "8.99" at bounding box center [649, 127] width 18 height 13
type input "****"
click button "submit" at bounding box center [682, 44] width 22 height 19
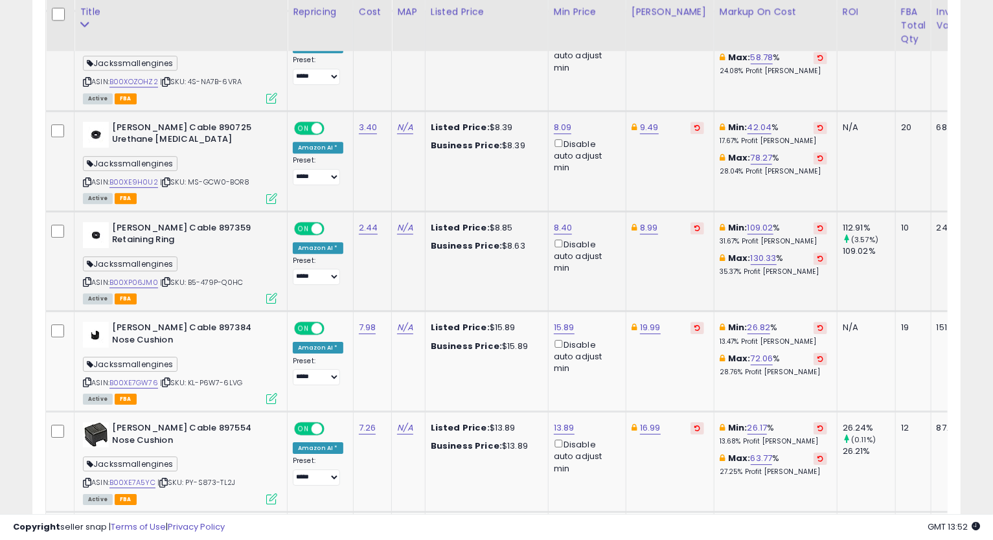
scroll to position [2350, 0]
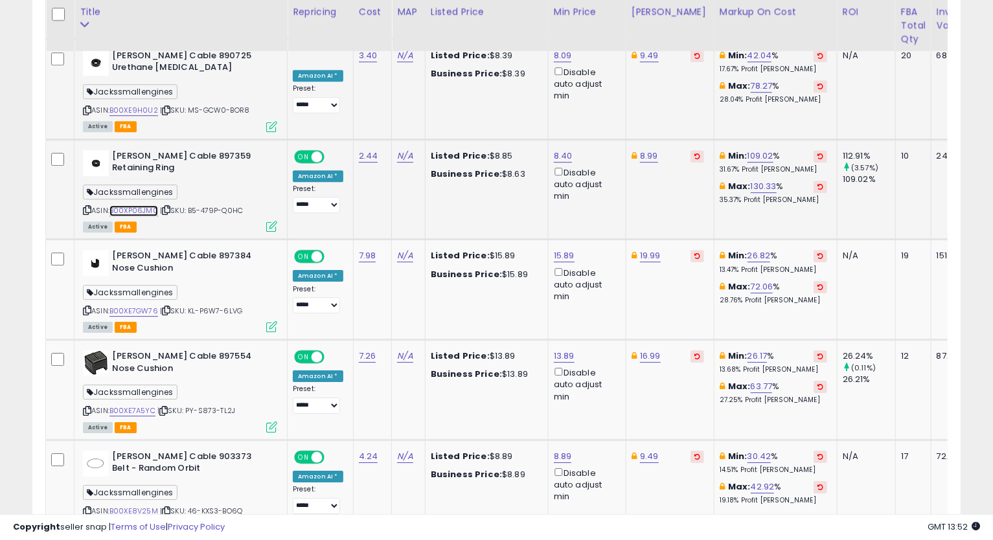
click at [137, 205] on link "B00XP06JM0" at bounding box center [133, 210] width 49 height 11
click at [86, 207] on icon at bounding box center [87, 210] width 8 height 7
click at [565, 150] on link "8.40" at bounding box center [563, 156] width 19 height 13
type input "****"
click button "submit" at bounding box center [596, 72] width 22 height 19
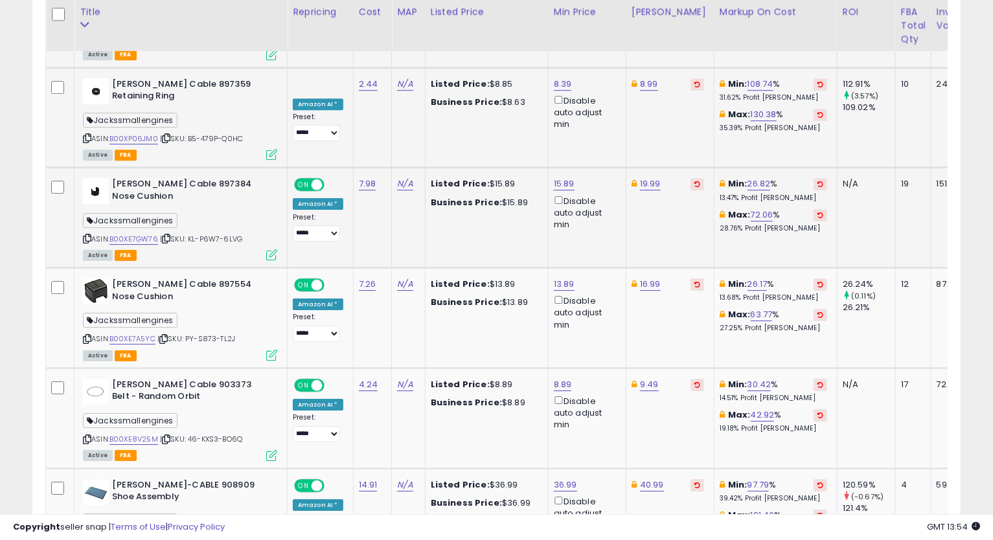
scroll to position [2494, 0]
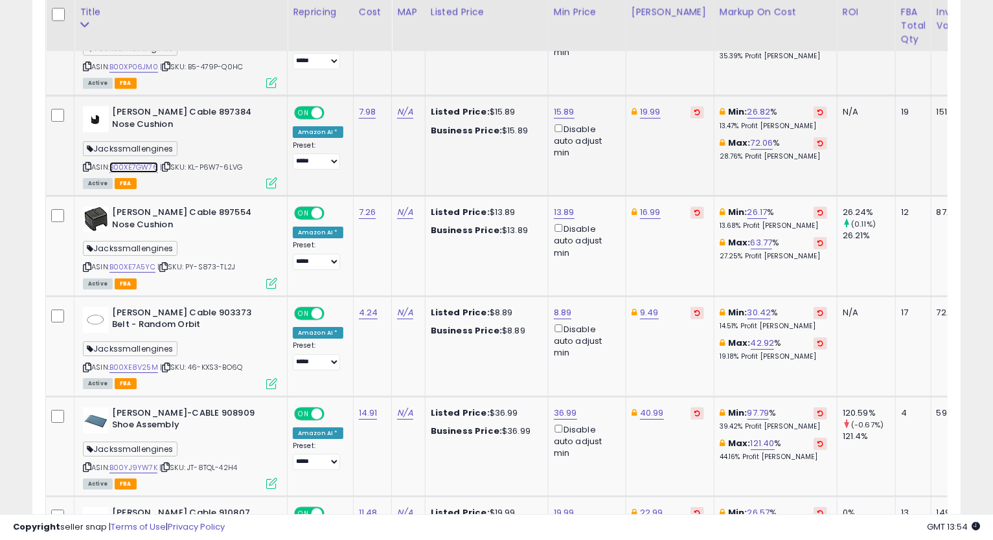
click at [139, 162] on link "B00XE7GW76" at bounding box center [133, 167] width 49 height 11
click at [87, 163] on icon at bounding box center [87, 166] width 8 height 7
click at [561, 106] on link "15.89" at bounding box center [564, 112] width 21 height 13
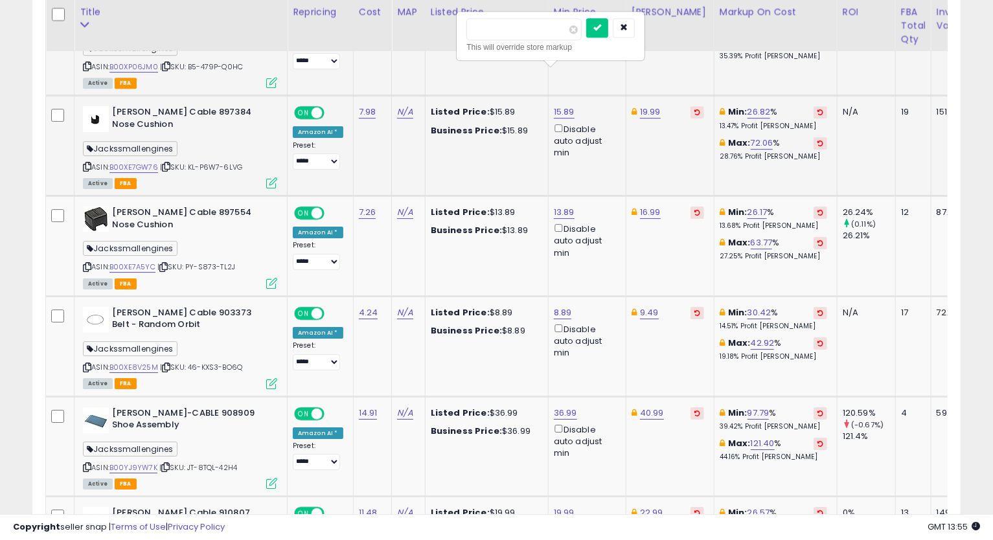
drag, startPoint x: 504, startPoint y: 32, endPoint x: 394, endPoint y: 76, distance: 118.5
type input "*****"
click button "submit" at bounding box center [597, 27] width 22 height 19
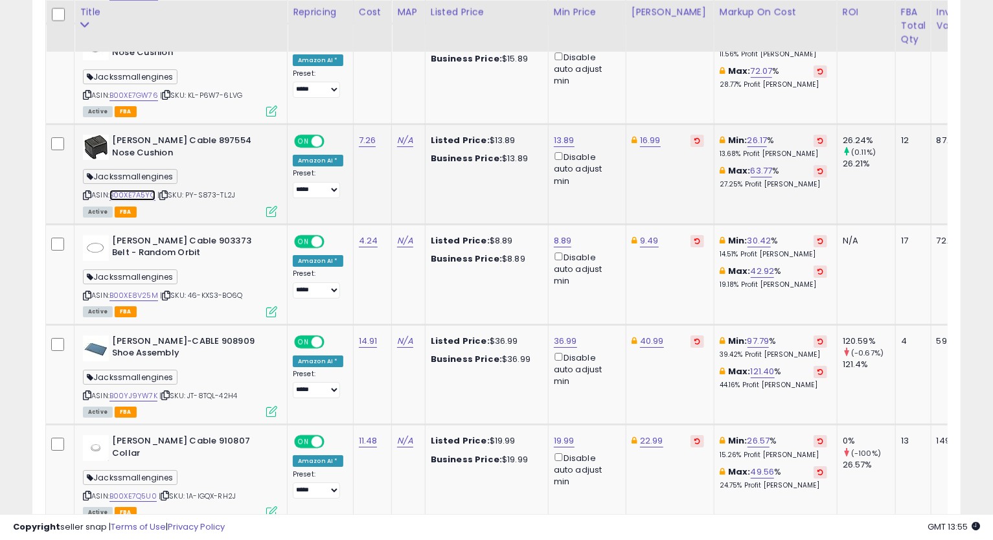
click at [145, 190] on link "B00XE7A5YC" at bounding box center [132, 195] width 46 height 11
click at [88, 192] on icon at bounding box center [87, 195] width 8 height 7
click at [649, 134] on link "16.99" at bounding box center [650, 140] width 21 height 13
click at [721, 49] on button "button" at bounding box center [710, 54] width 22 height 19
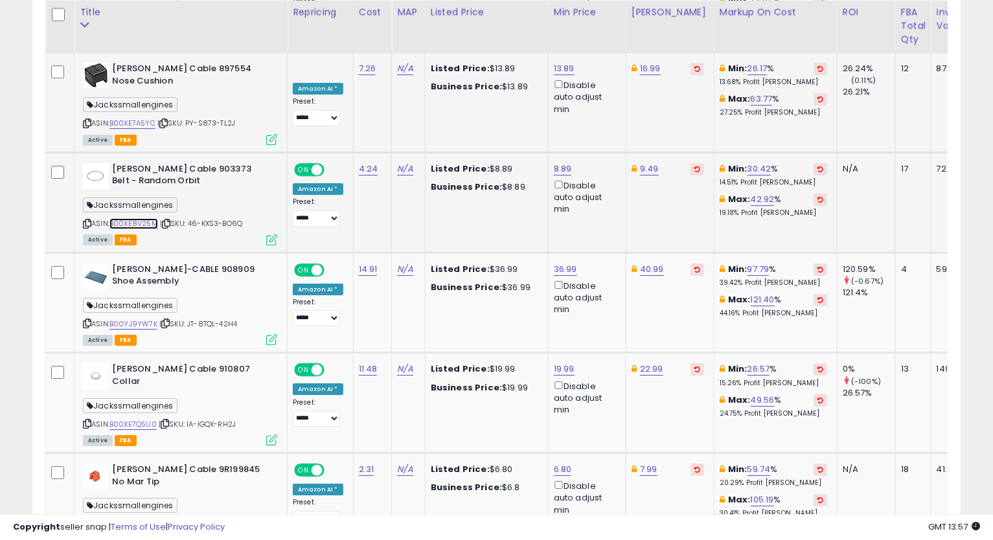
click at [152, 218] on link "B00XE8V25M" at bounding box center [133, 223] width 49 height 11
click at [562, 163] on link "8.89" at bounding box center [563, 169] width 18 height 13
type input "****"
click button "submit" at bounding box center [596, 80] width 22 height 19
click at [87, 220] on icon at bounding box center [87, 223] width 8 height 7
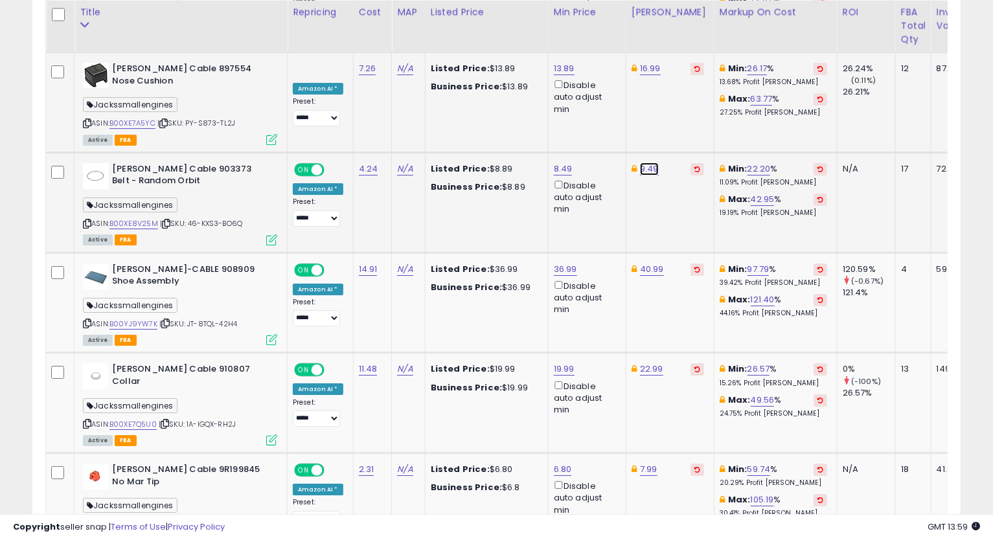
click at [649, 163] on link "9.49" at bounding box center [649, 169] width 19 height 13
type input "****"
click button "submit" at bounding box center [682, 80] width 22 height 19
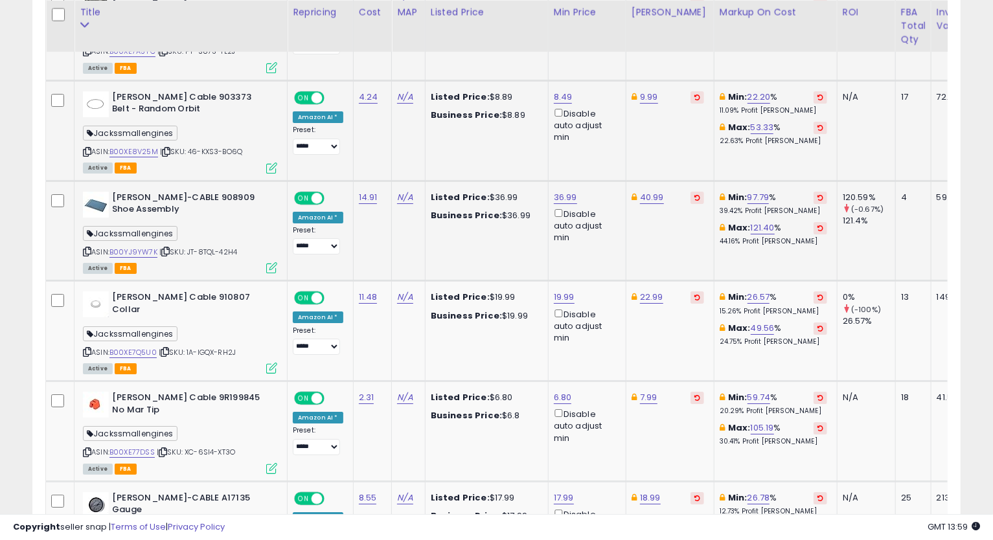
scroll to position [2781, 0]
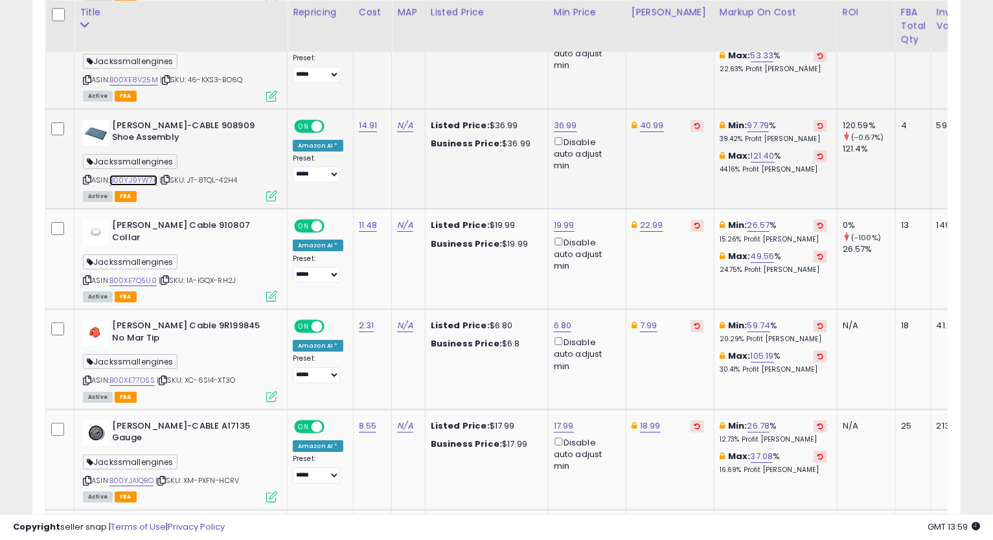
click at [138, 175] on link "B00YJ9YW7K" at bounding box center [133, 180] width 48 height 11
click at [86, 176] on icon at bounding box center [87, 179] width 8 height 7
click at [567, 119] on link "36.99" at bounding box center [565, 125] width 23 height 13
click at [482, 38] on input "*****" at bounding box center [524, 38] width 115 height 22
type input "*****"
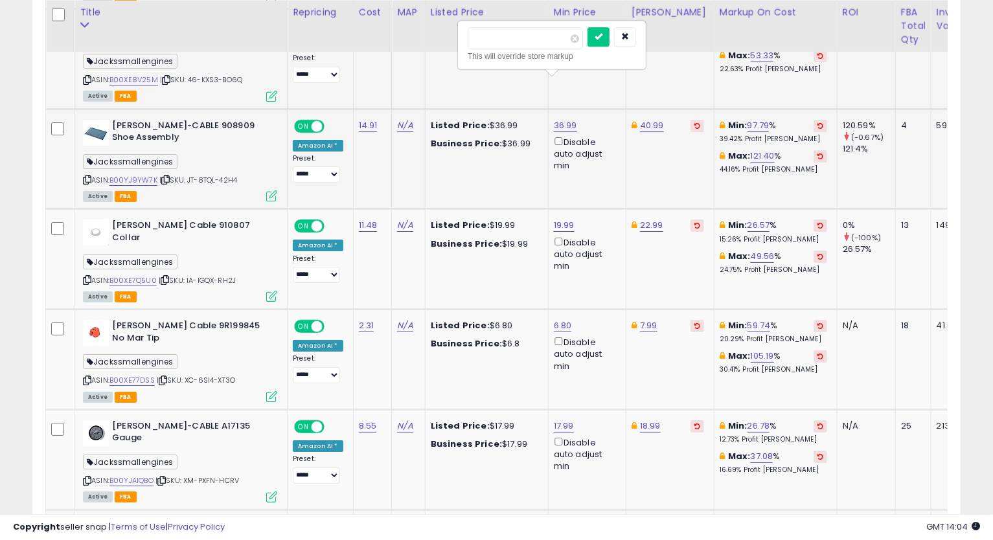
click button "submit" at bounding box center [598, 36] width 22 height 19
click at [645, 119] on link "40.99" at bounding box center [652, 125] width 24 height 13
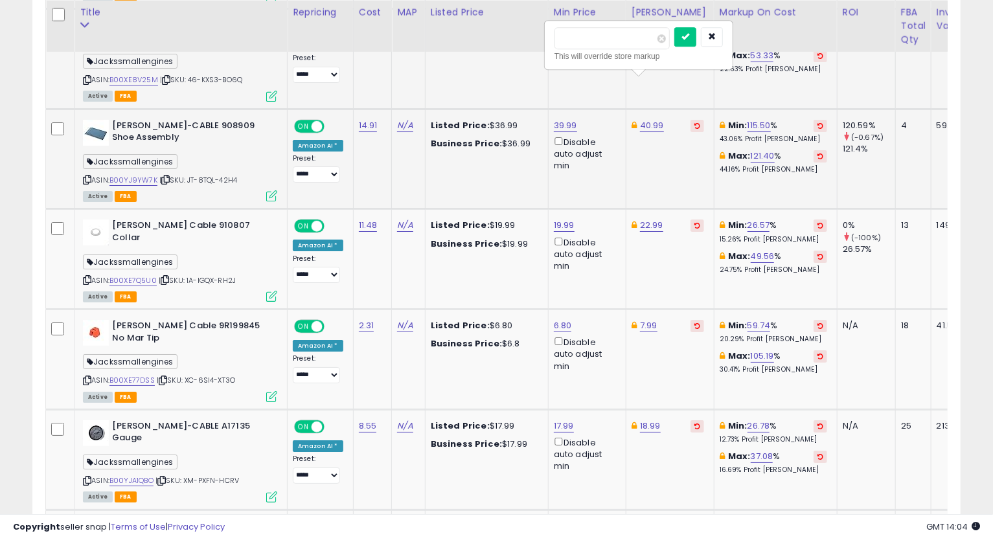
click at [569, 41] on input "*****" at bounding box center [611, 38] width 115 height 22
type input "*****"
click button "submit" at bounding box center [685, 36] width 22 height 19
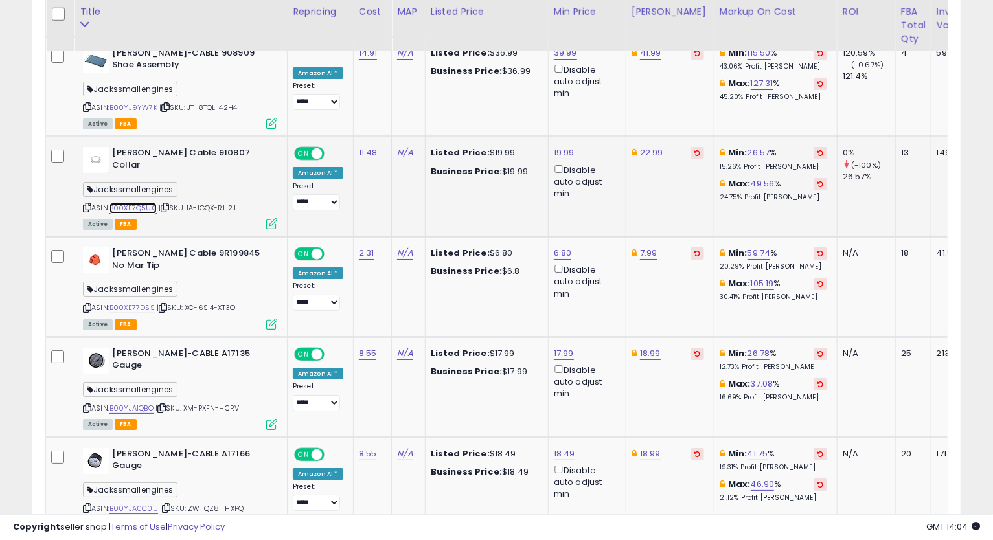
click at [124, 203] on link "B00XE7Q5U0" at bounding box center [132, 208] width 47 height 11
click at [562, 146] on link "19.99" at bounding box center [564, 152] width 21 height 13
type input "*****"
click button "submit" at bounding box center [597, 63] width 22 height 19
click at [88, 204] on icon at bounding box center [87, 207] width 8 height 7
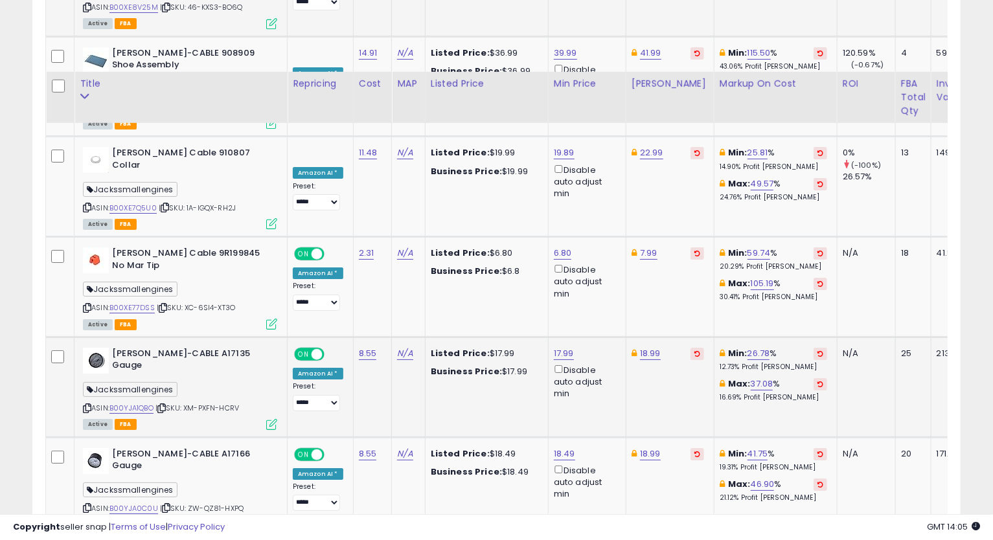
scroll to position [2926, 0]
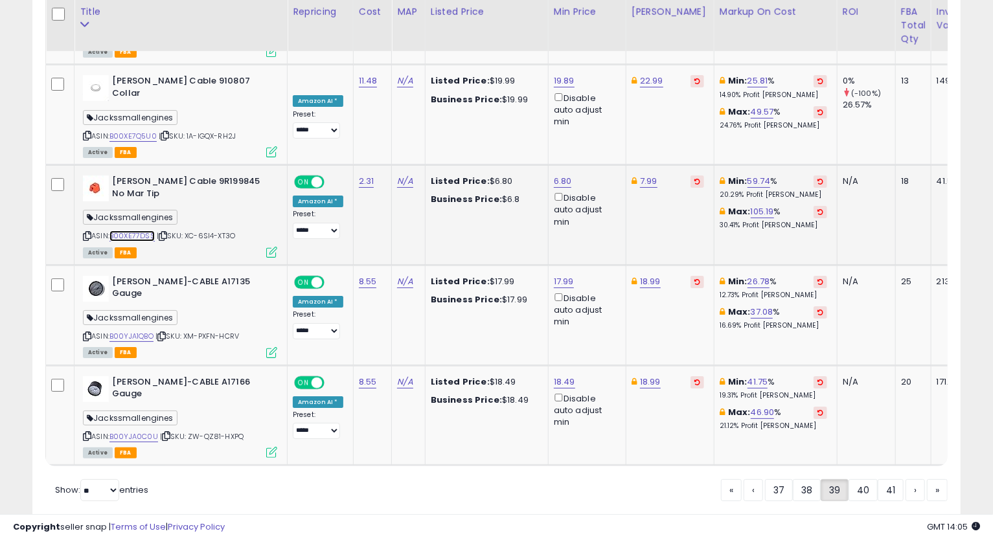
click at [133, 230] on link "B00XE77DSS" at bounding box center [131, 235] width 45 height 11
click at [84, 232] on icon at bounding box center [87, 235] width 8 height 7
click at [563, 175] on link "6.80" at bounding box center [563, 181] width 18 height 13
drag, startPoint x: 425, startPoint y: 95, endPoint x: 415, endPoint y: 109, distance: 18.1
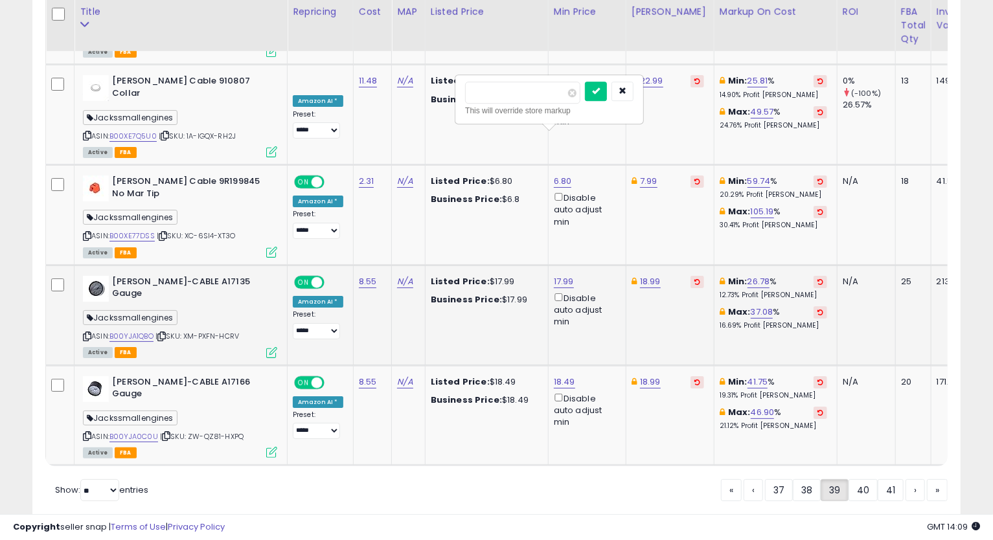
type input "****"
click button "submit" at bounding box center [596, 91] width 22 height 19
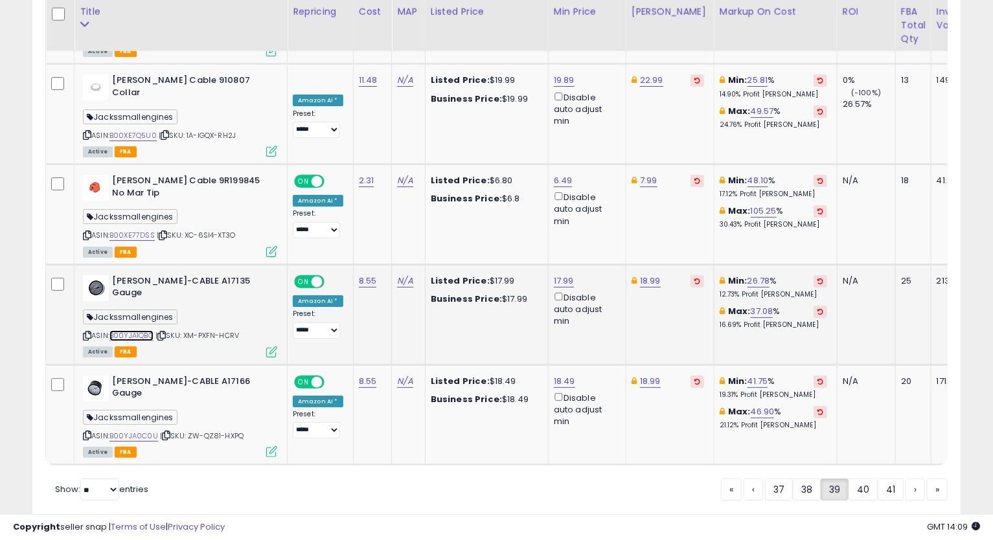
click at [123, 330] on link "B00YJA1QBO" at bounding box center [131, 335] width 44 height 11
click at [565, 275] on link "17.99" at bounding box center [564, 281] width 20 height 13
click at [489, 195] on input "*****" at bounding box center [523, 190] width 115 height 22
type input "*****"
click button "submit" at bounding box center [597, 188] width 22 height 19
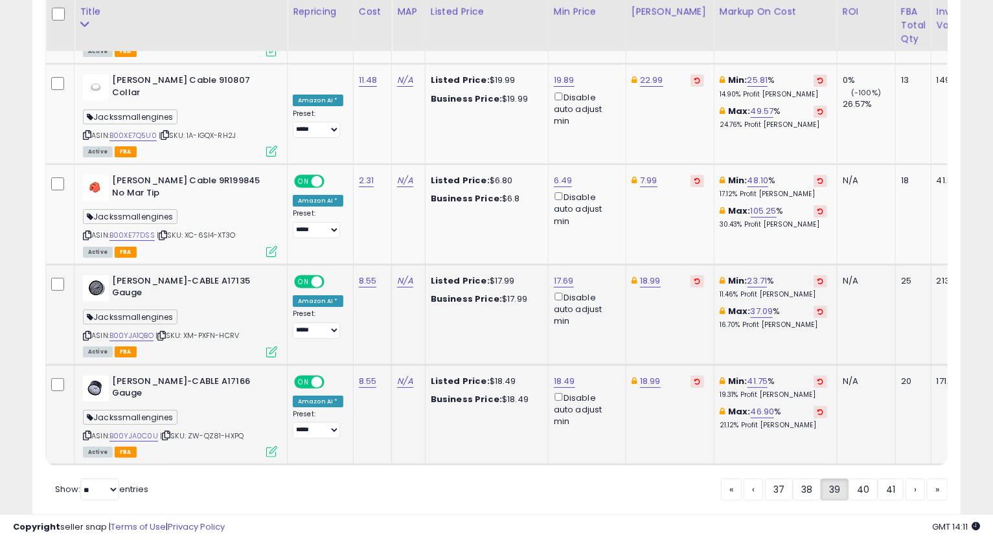
click at [85, 432] on icon at bounding box center [87, 435] width 8 height 7
click at [88, 332] on icon at bounding box center [87, 335] width 8 height 7
click at [83, 432] on icon at bounding box center [87, 435] width 8 height 7
click at [138, 431] on link "B00YJA0C0U" at bounding box center [133, 436] width 49 height 11
click at [555, 375] on link "18.49" at bounding box center [564, 381] width 21 height 13
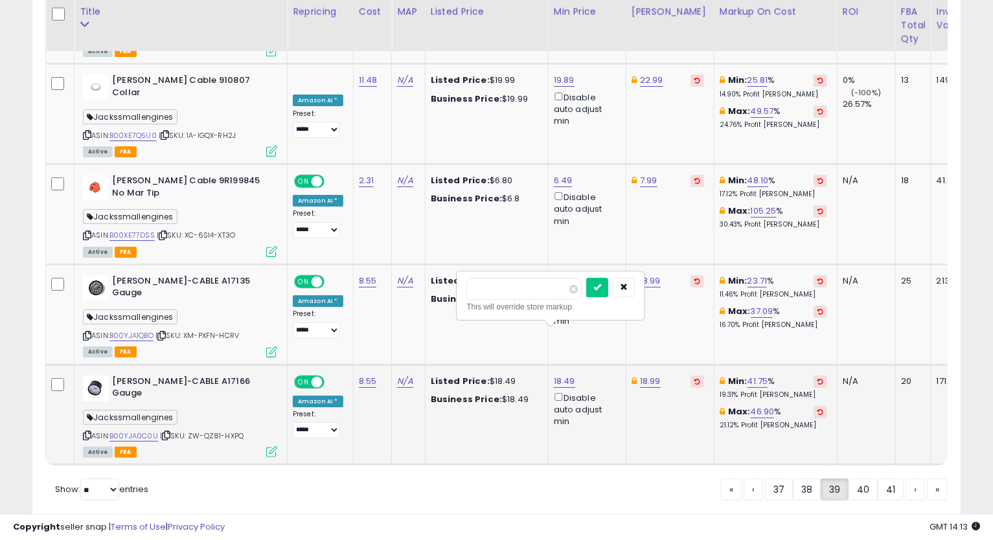
type input "*"
type input "*****"
click button "submit" at bounding box center [597, 287] width 22 height 19
click at [570, 375] on link "16.99" at bounding box center [564, 381] width 21 height 13
type input "*****"
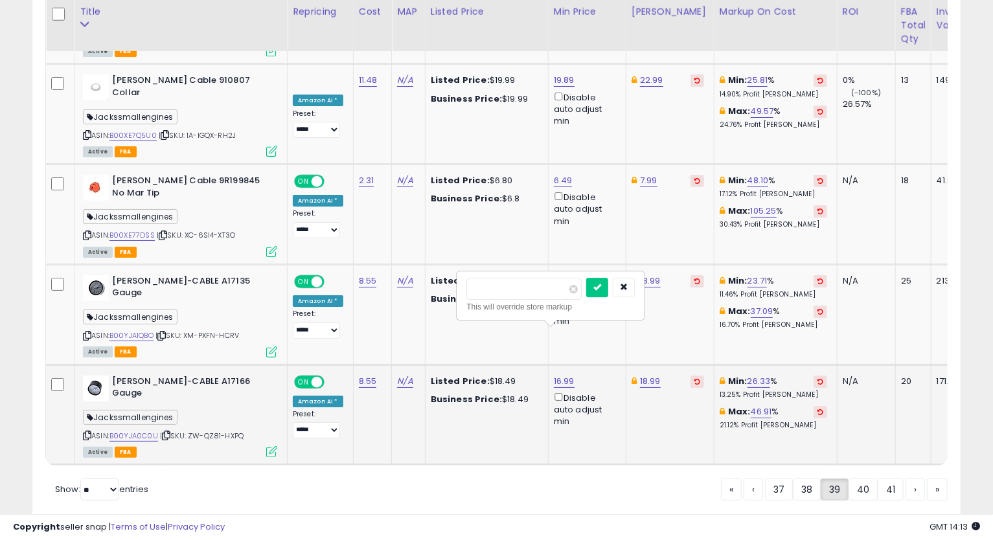
click button "submit" at bounding box center [597, 287] width 22 height 19
click at [564, 375] on link "16.88" at bounding box center [564, 381] width 21 height 13
type input "*****"
click button "submit" at bounding box center [597, 287] width 22 height 19
click at [867, 478] on link "40" at bounding box center [862, 489] width 29 height 22
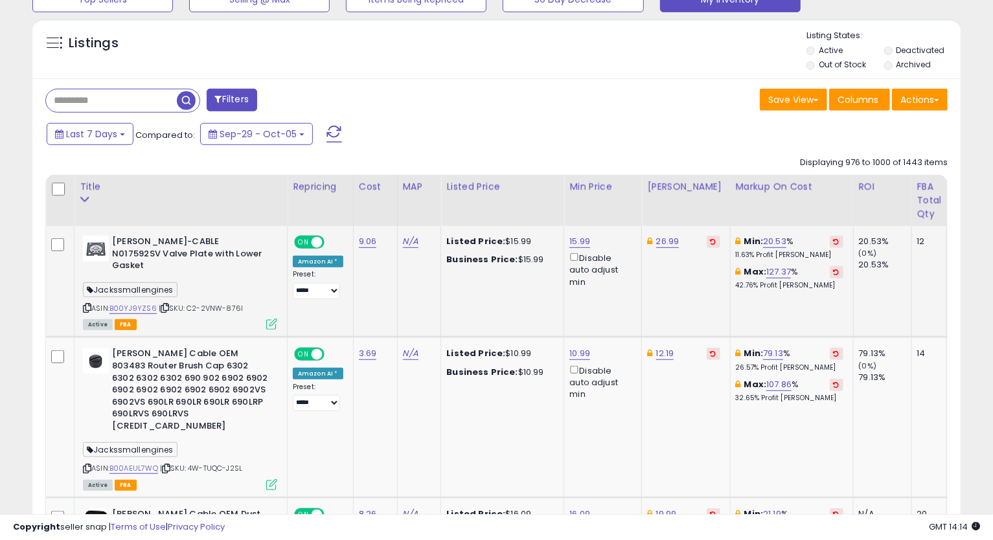
scroll to position [526, 0]
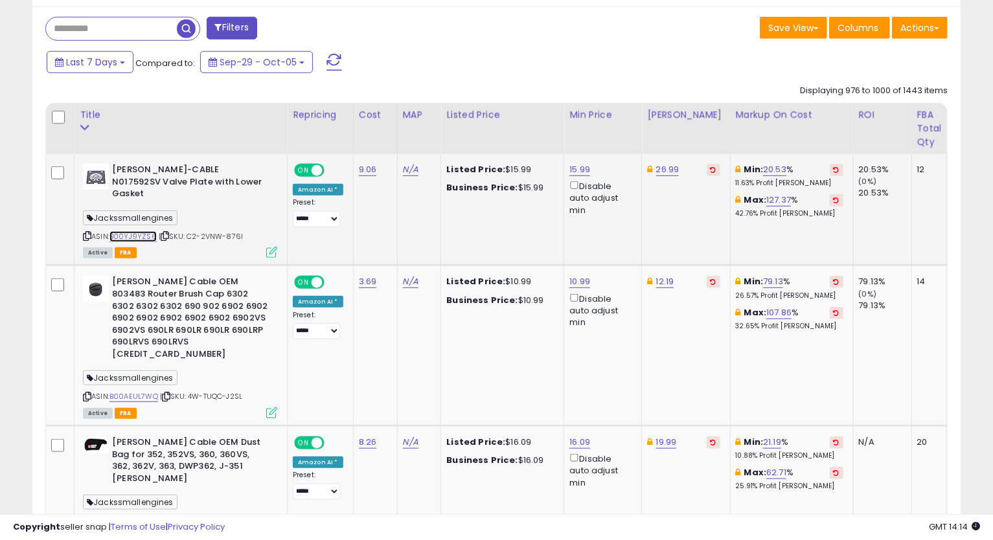
click at [133, 231] on link "B00YJ9YZS6" at bounding box center [132, 236] width 47 height 11
